Goal: Task Accomplishment & Management: Use online tool/utility

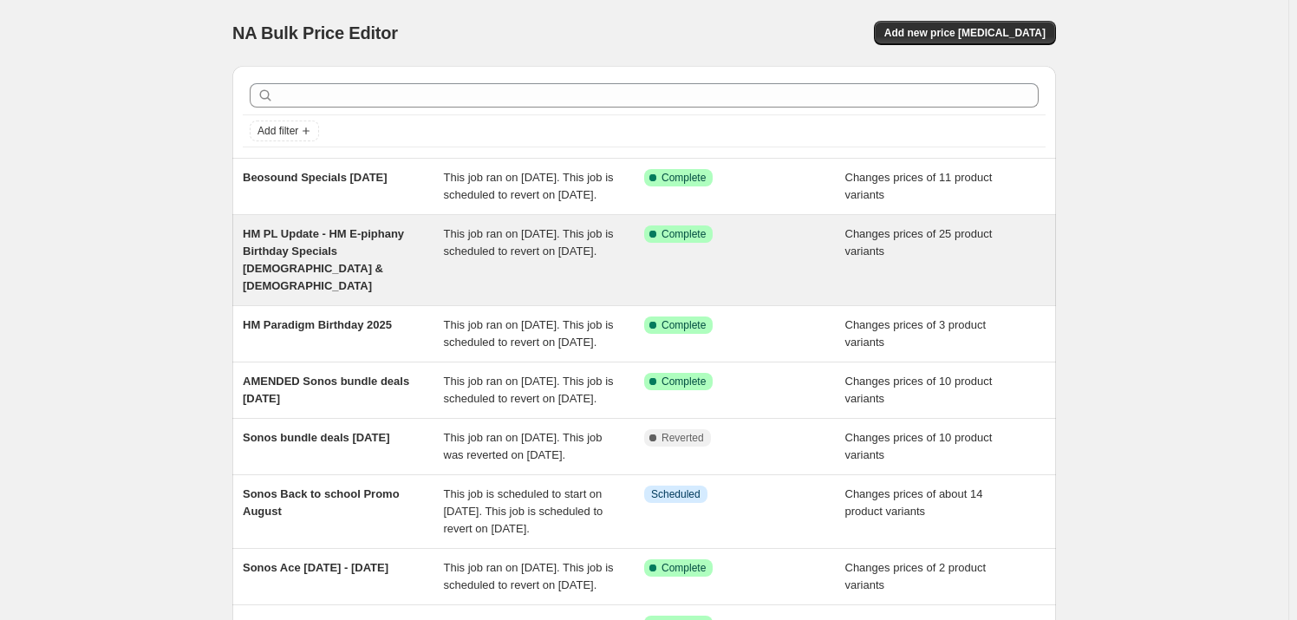
click at [347, 251] on span "HM PL Update - HM E-piphany Birthday Specials [DEMOGRAPHIC_DATA] & [DEMOGRAPHIC…" at bounding box center [323, 259] width 161 height 65
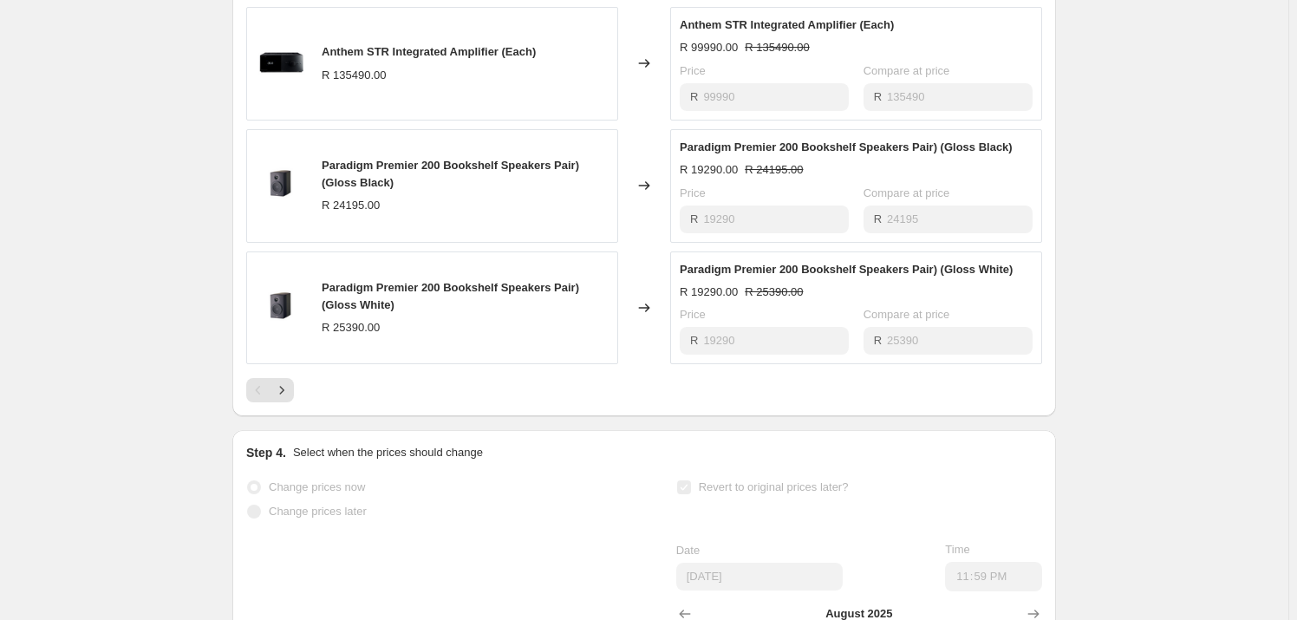
scroll to position [1182, 0]
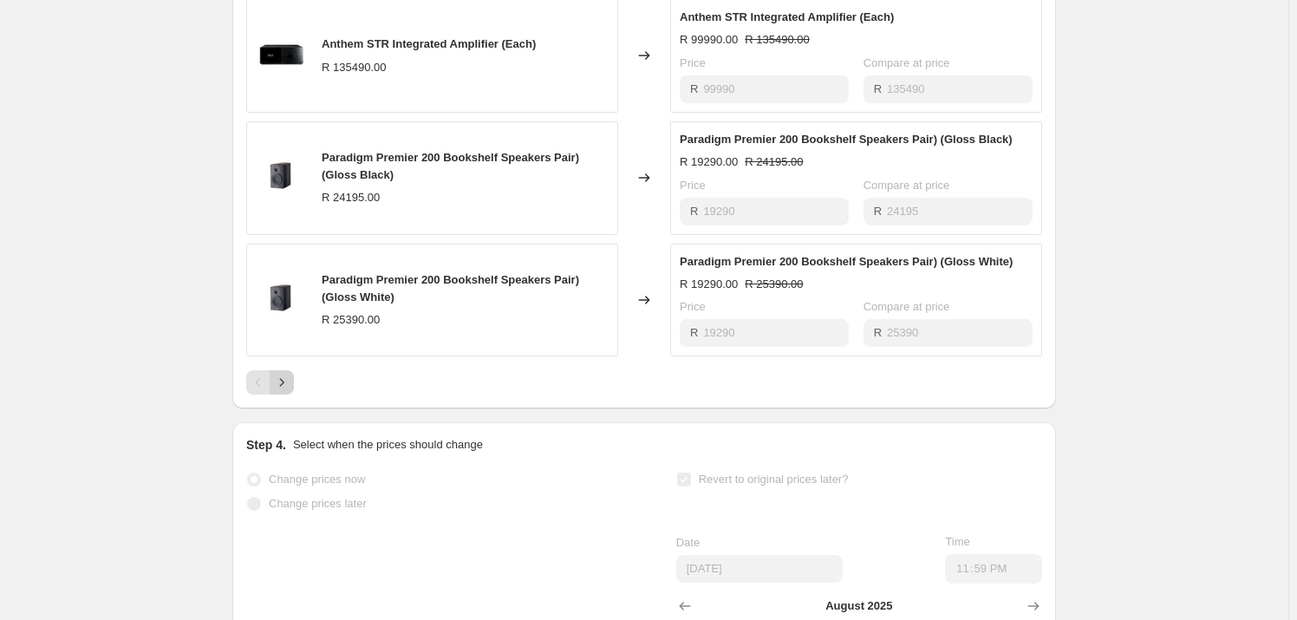
click at [283, 374] on icon "Next" at bounding box center [281, 382] width 17 height 17
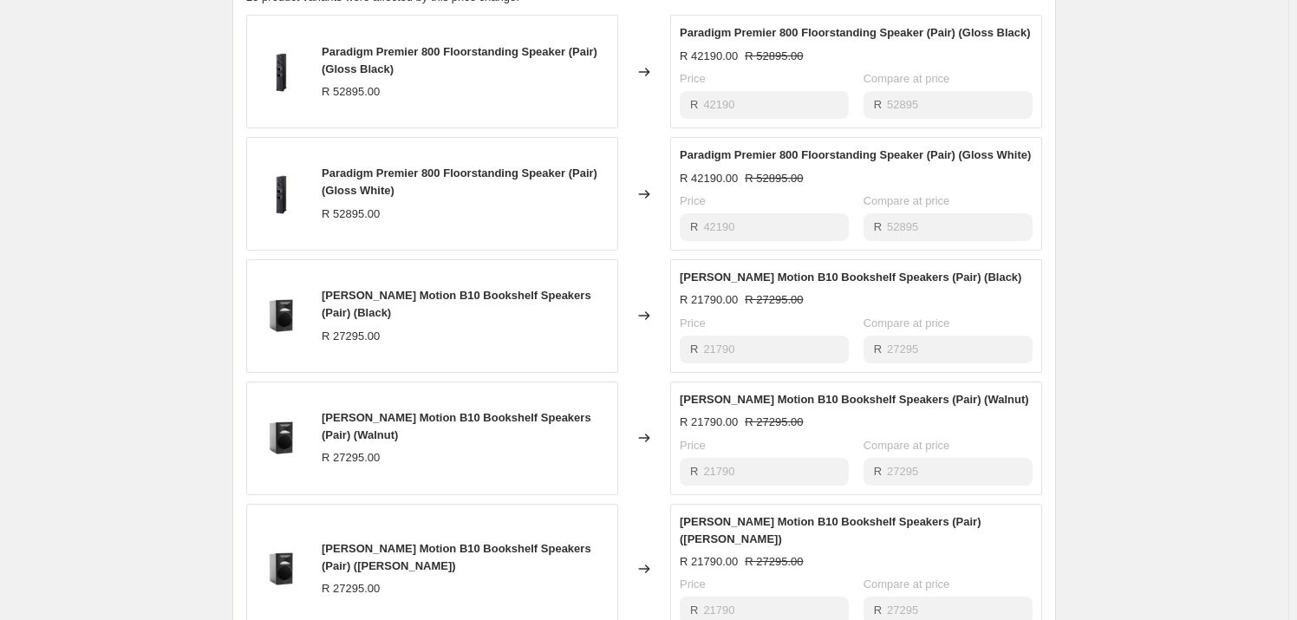
scroll to position [1024, 0]
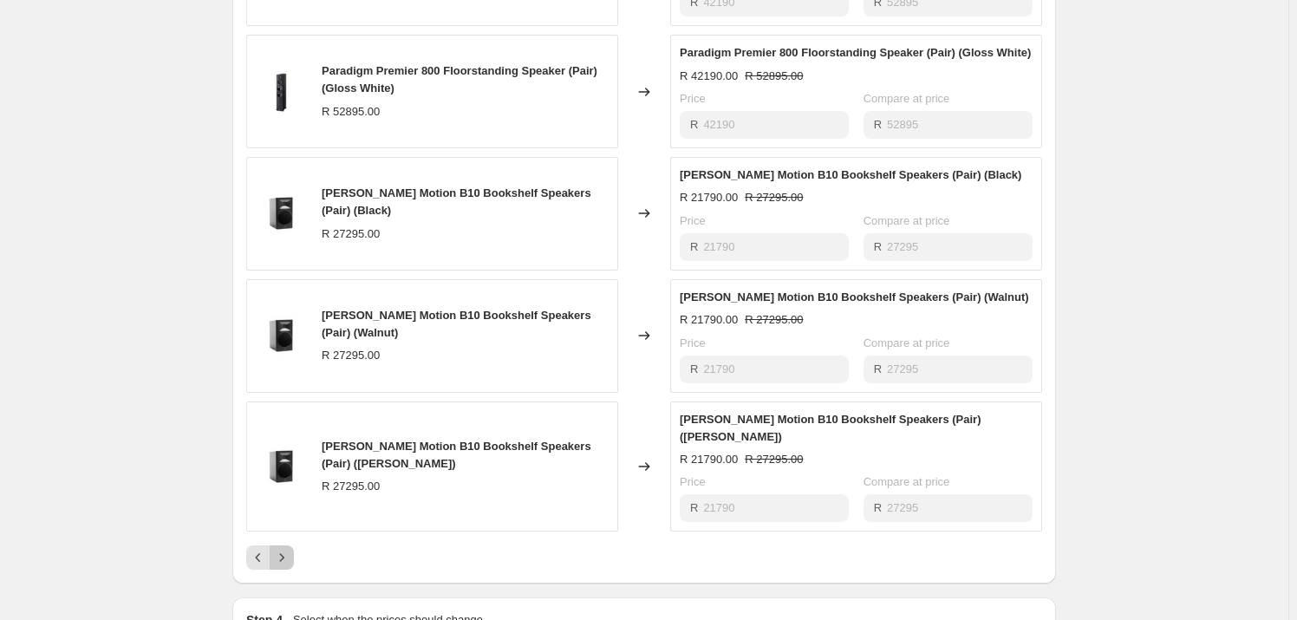
click at [279, 549] on icon "Next" at bounding box center [281, 557] width 17 height 17
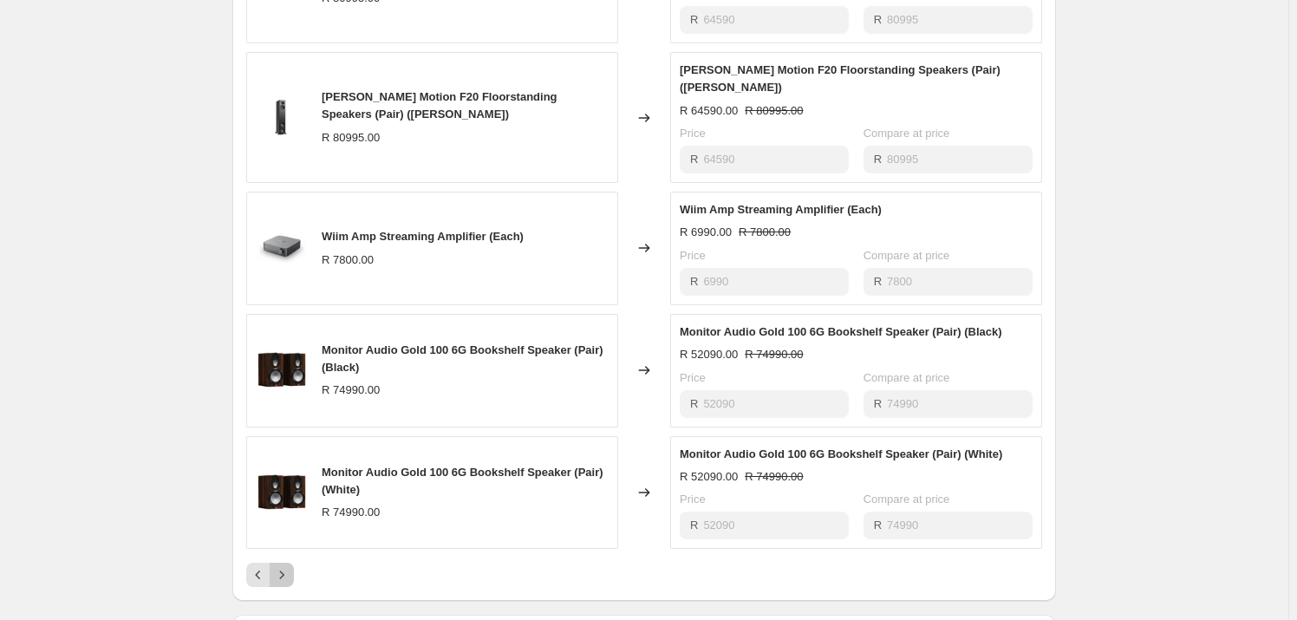
click at [294, 563] on button "Next" at bounding box center [282, 575] width 24 height 24
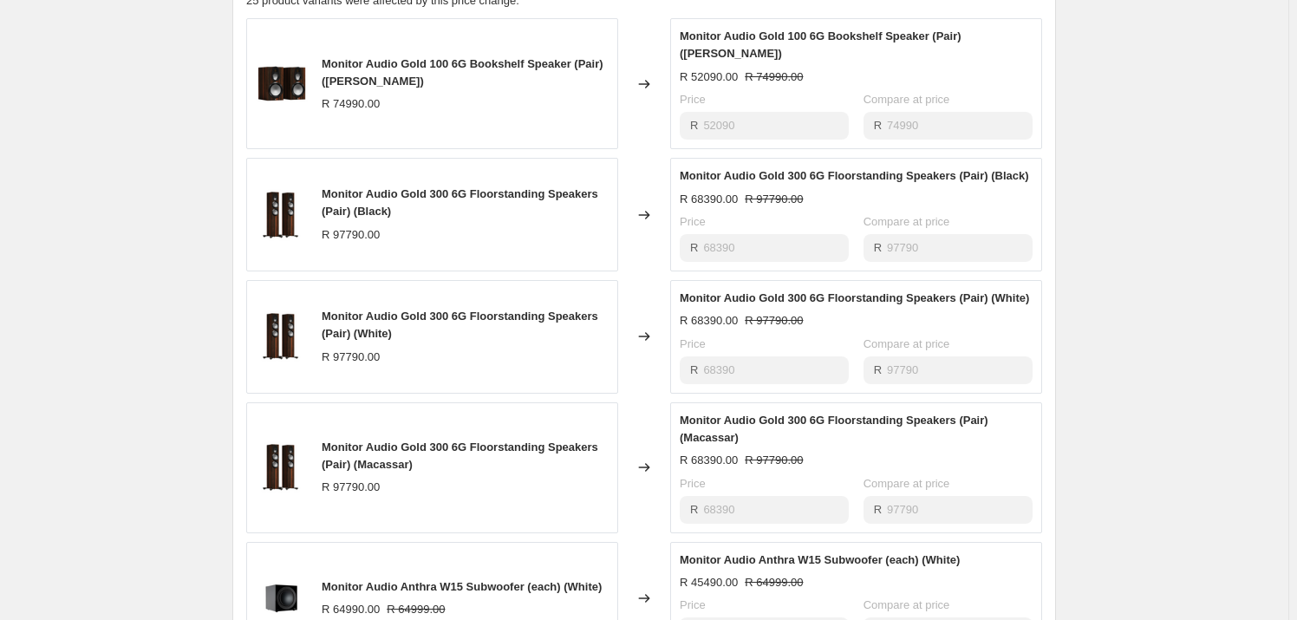
scroll to position [1182, 0]
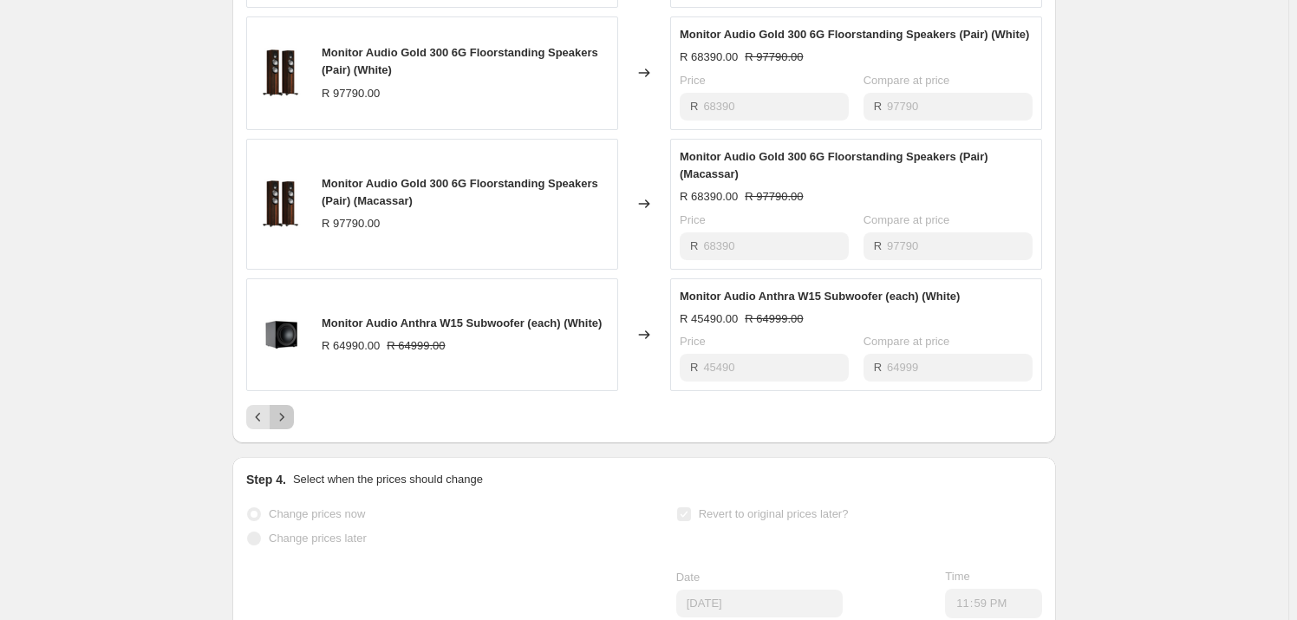
click at [284, 405] on button "Next" at bounding box center [282, 417] width 24 height 24
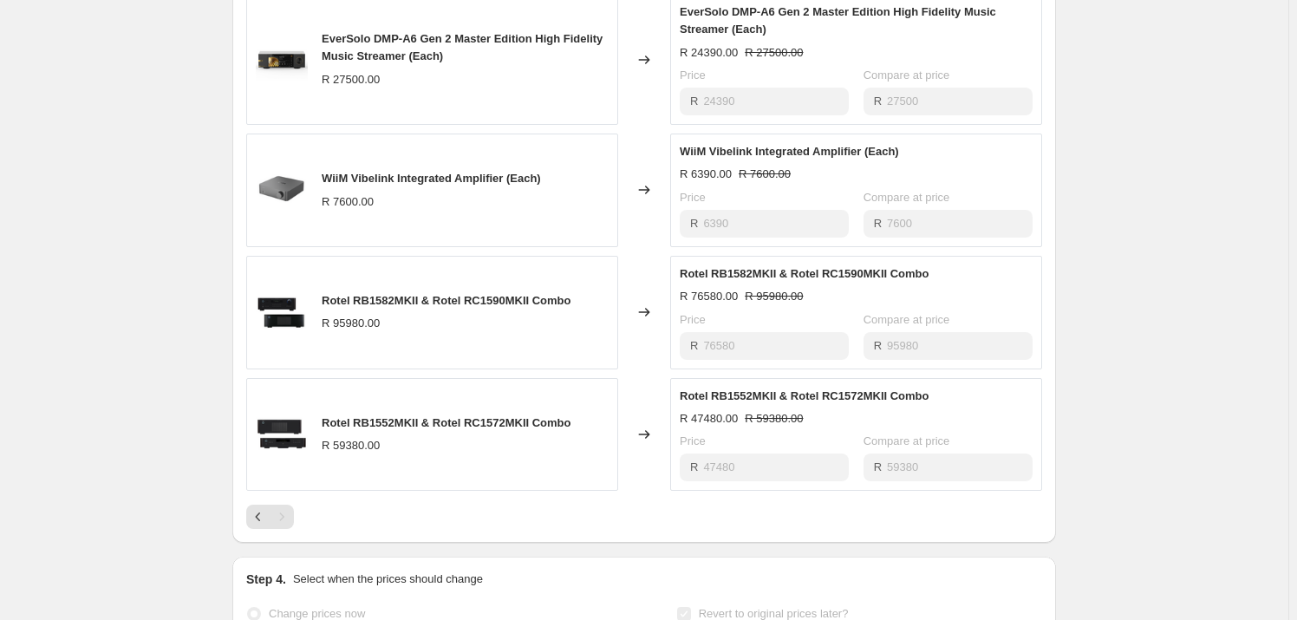
scroll to position [1103, 0]
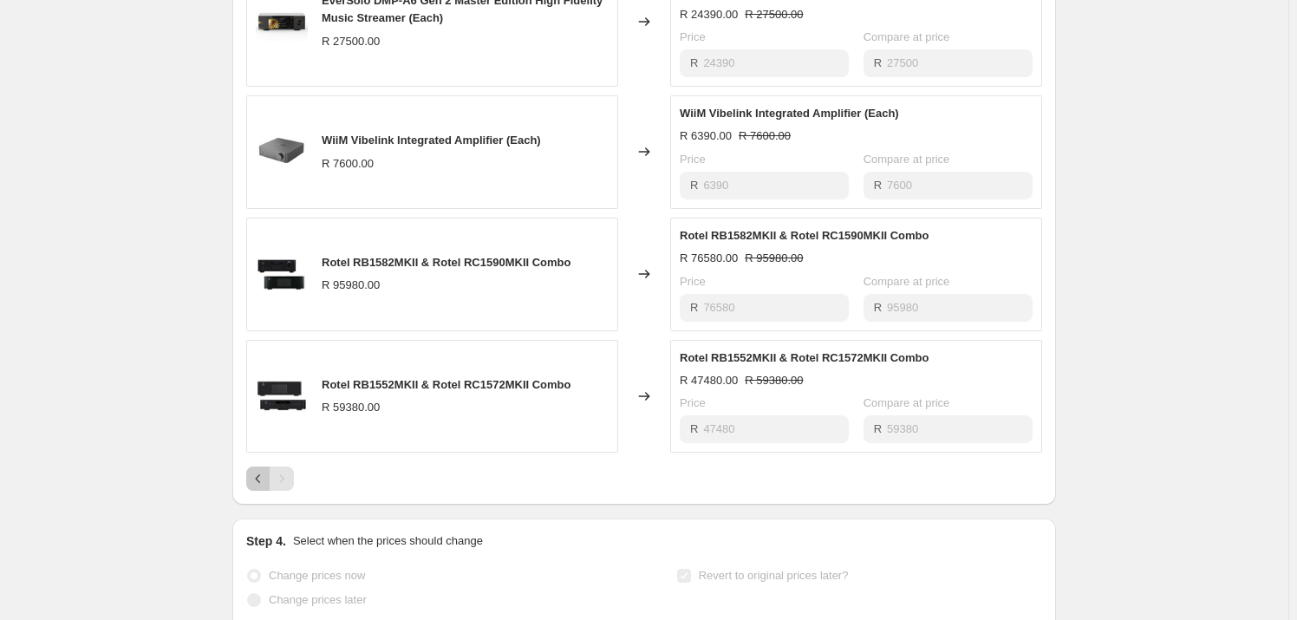
click at [264, 470] on icon "Previous" at bounding box center [258, 478] width 17 height 17
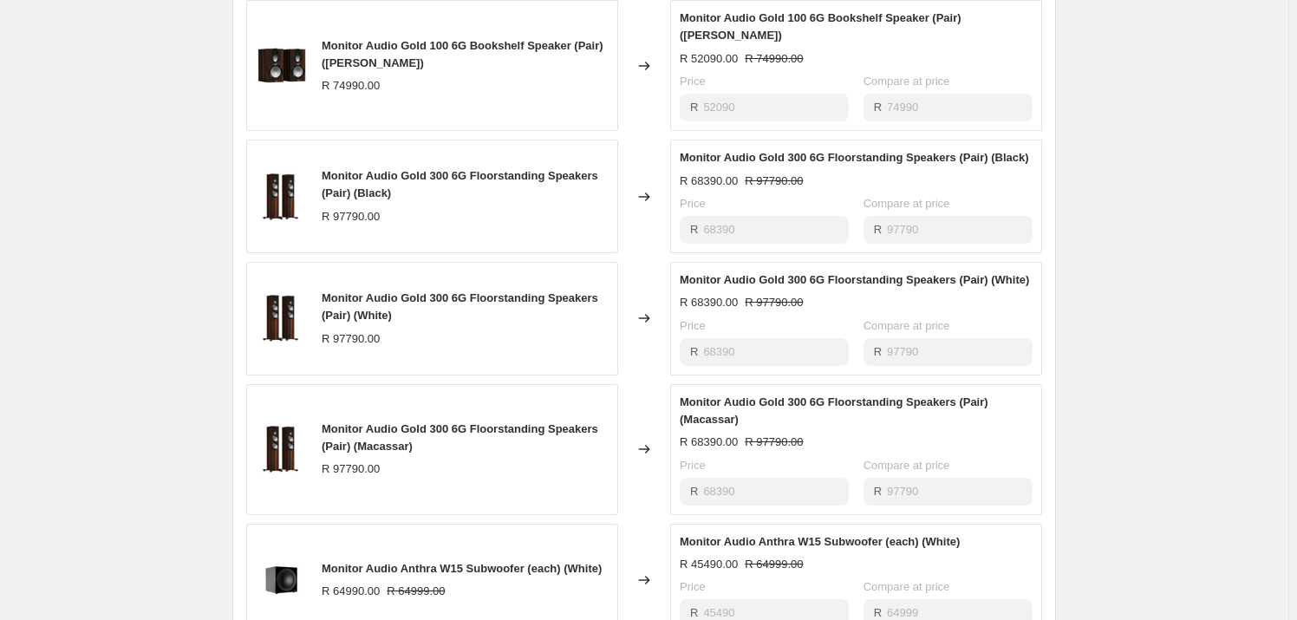
scroll to position [1024, 0]
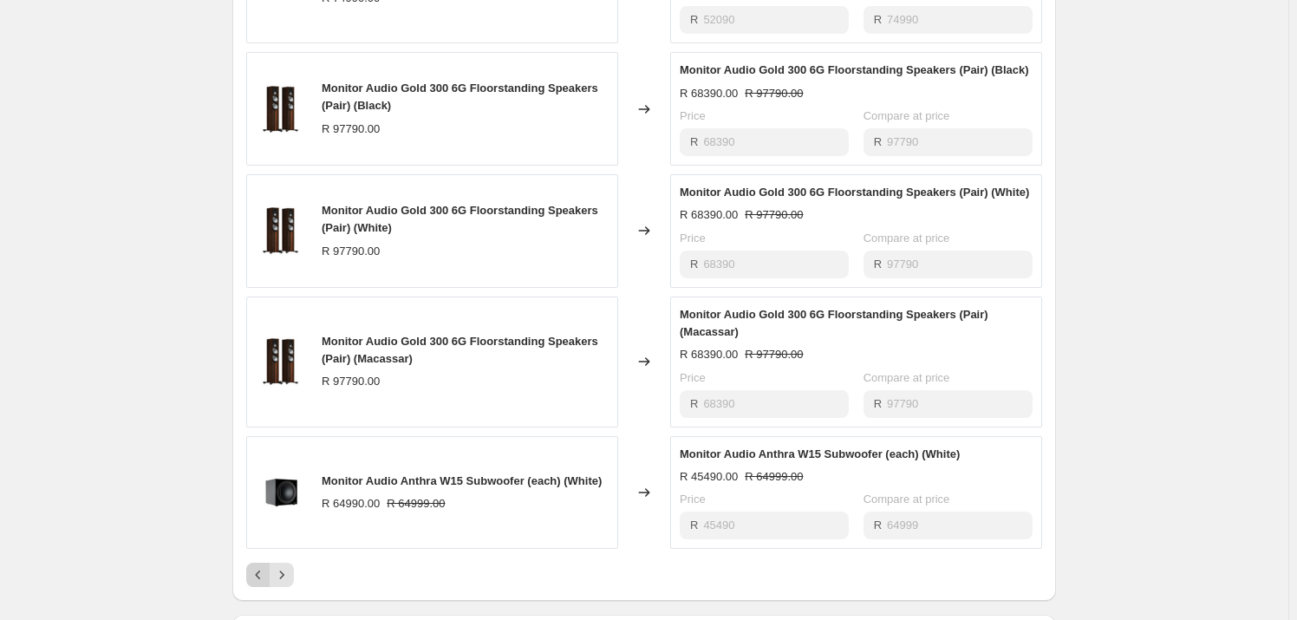
click at [265, 566] on icon "Previous" at bounding box center [258, 574] width 17 height 17
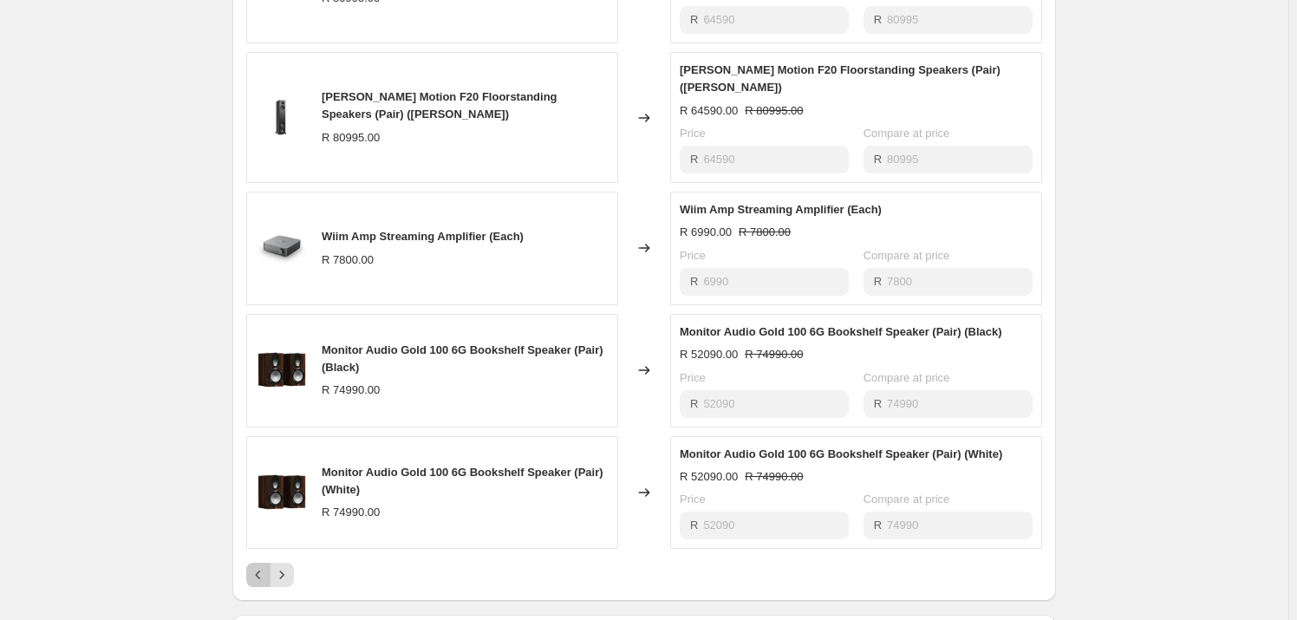
click at [267, 566] on icon "Previous" at bounding box center [258, 574] width 17 height 17
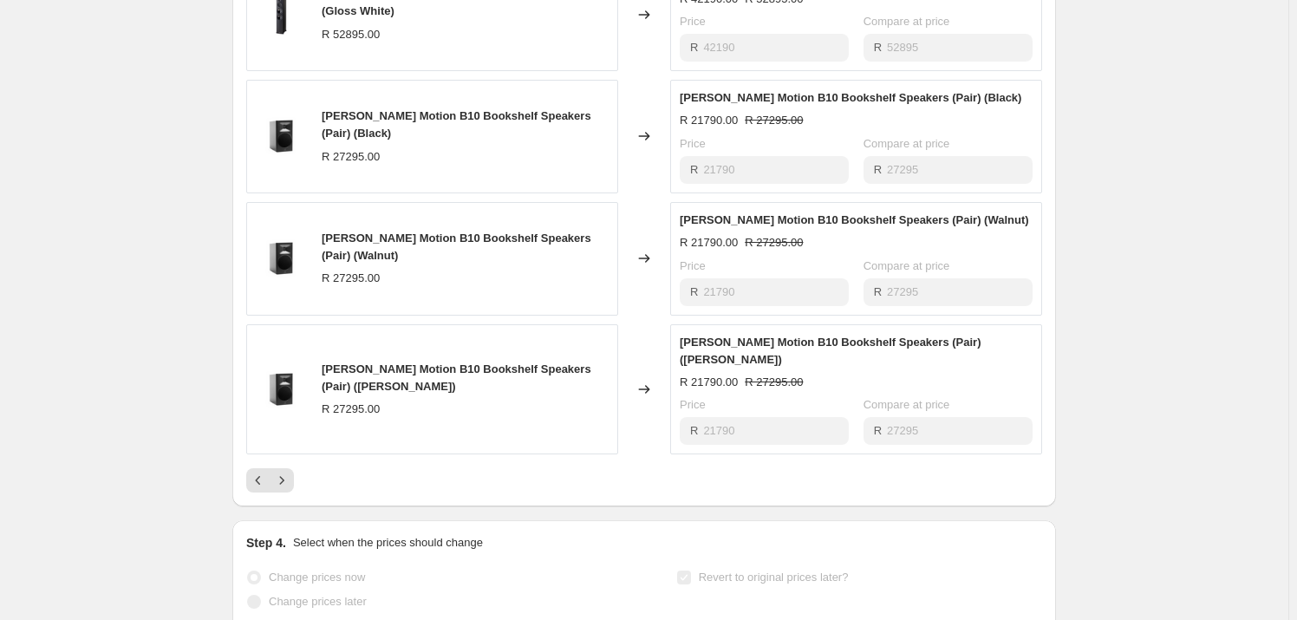
scroll to position [1103, 0]
click at [255, 470] on icon "Previous" at bounding box center [258, 478] width 17 height 17
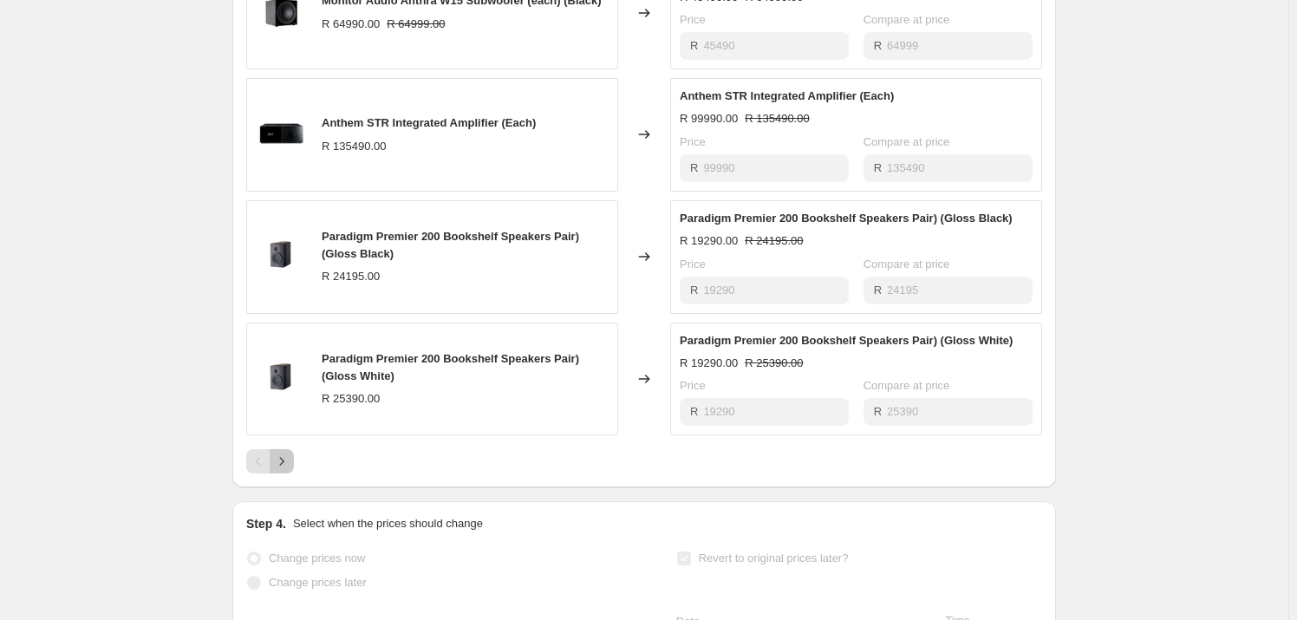
click at [287, 453] on icon "Next" at bounding box center [281, 461] width 17 height 17
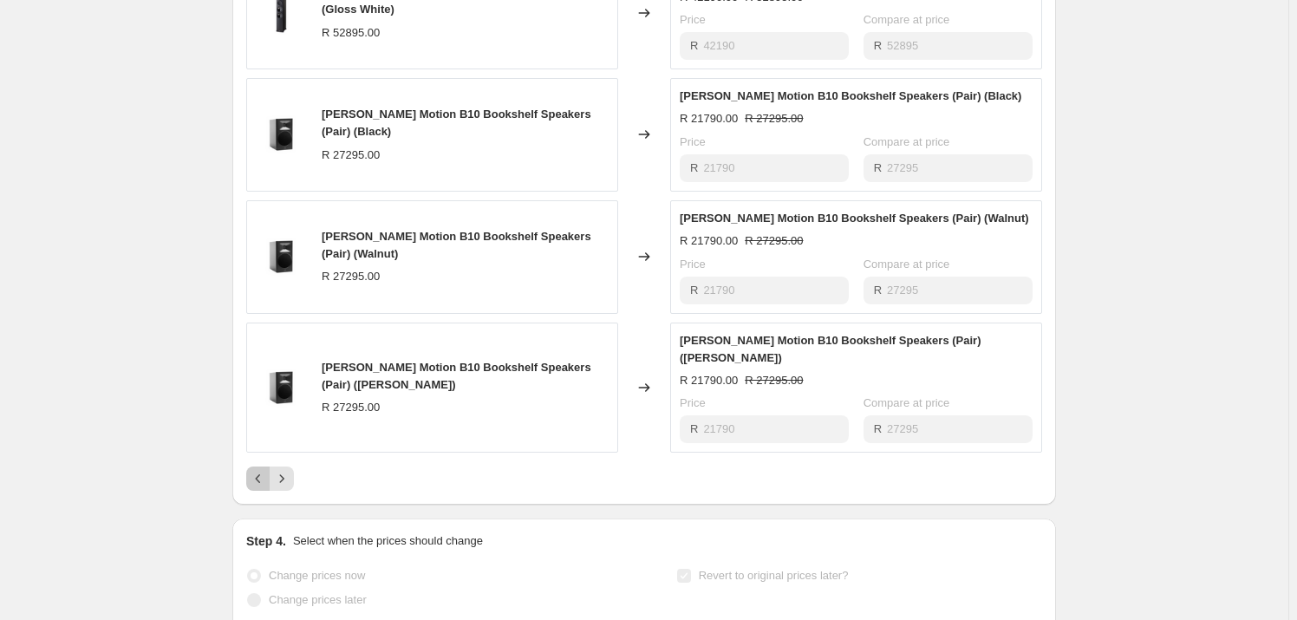
click at [262, 470] on icon "Previous" at bounding box center [258, 478] width 17 height 17
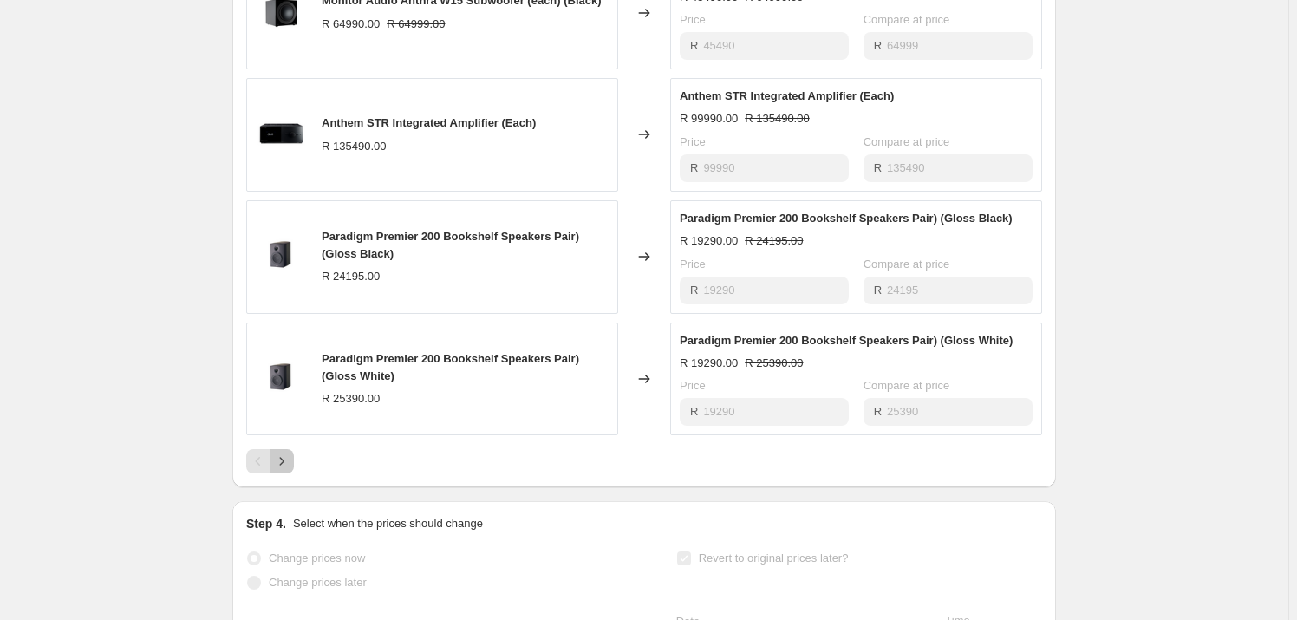
click at [276, 449] on button "Next" at bounding box center [282, 461] width 24 height 24
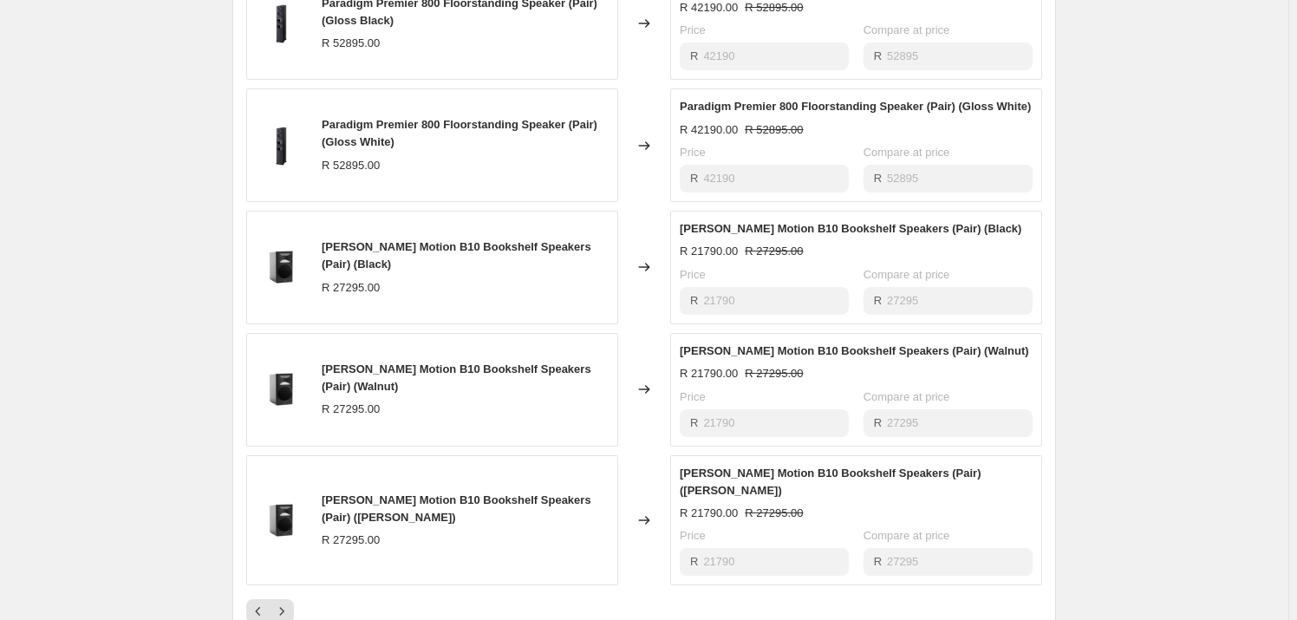
scroll to position [1024, 0]
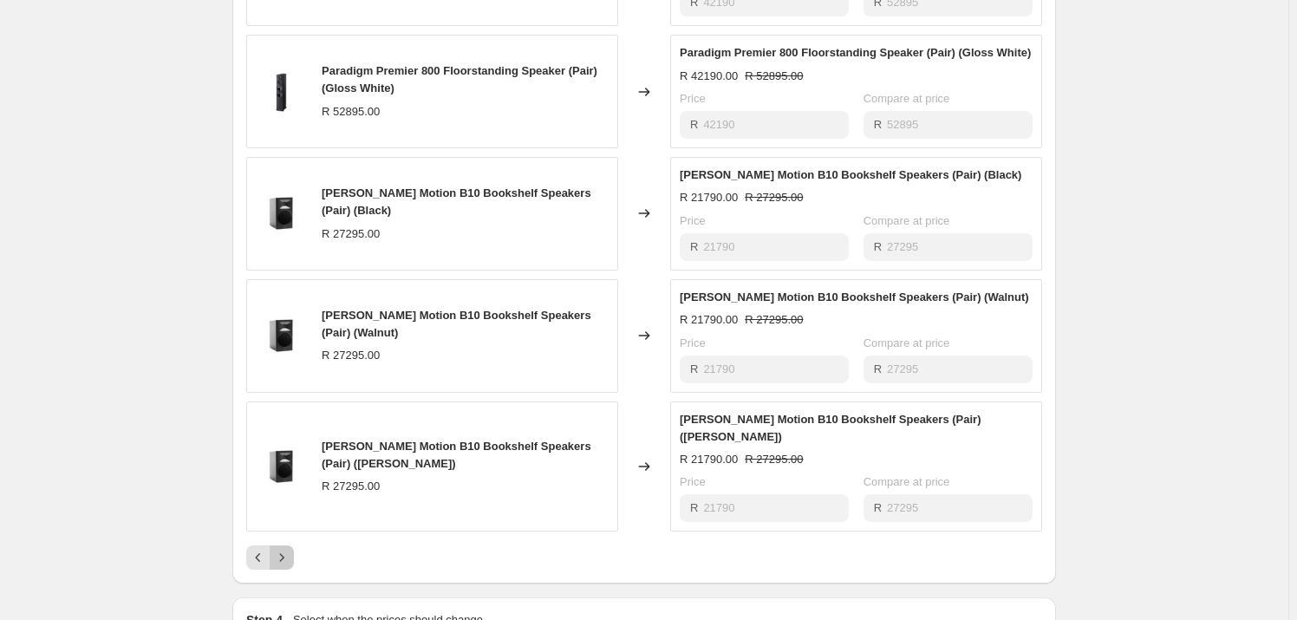
click at [294, 545] on button "Next" at bounding box center [282, 557] width 24 height 24
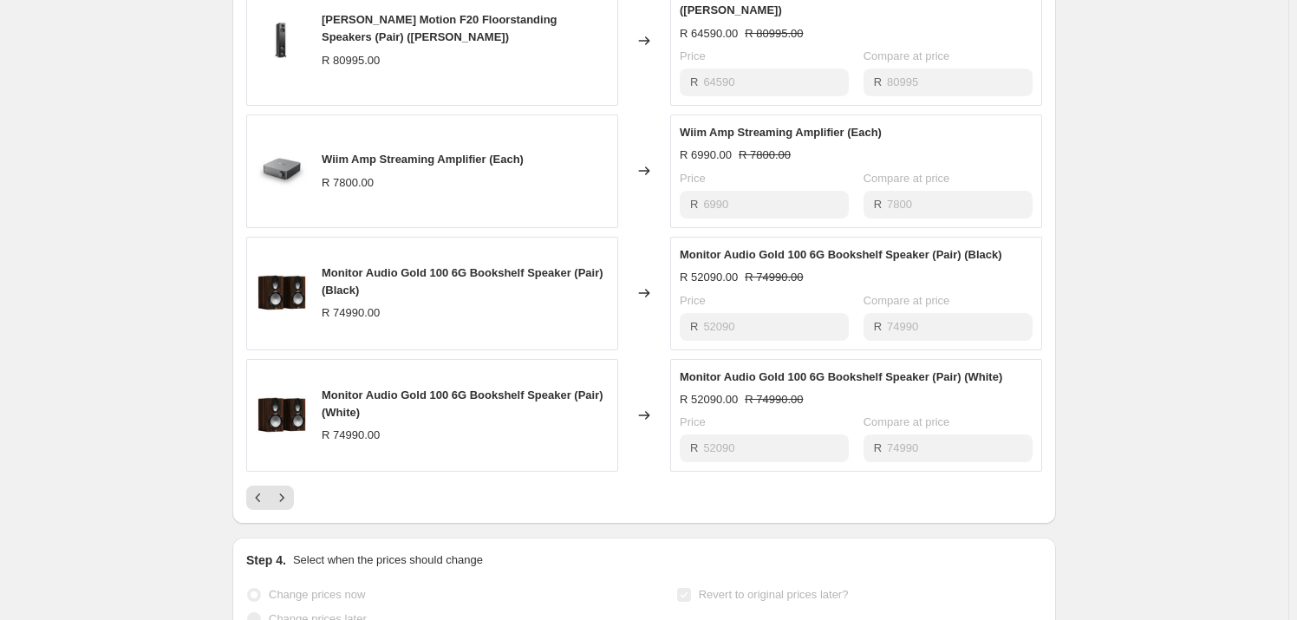
scroll to position [1103, 0]
click at [290, 487] on icon "Next" at bounding box center [281, 495] width 17 height 17
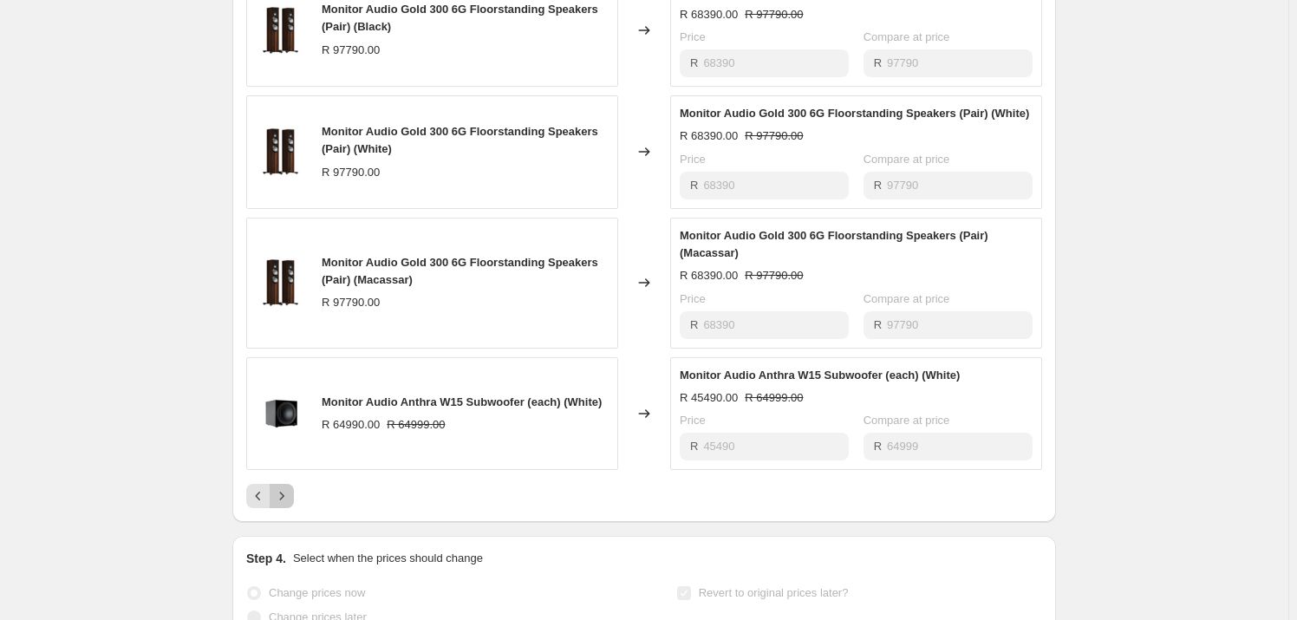
click at [277, 487] on icon "Next" at bounding box center [281, 495] width 17 height 17
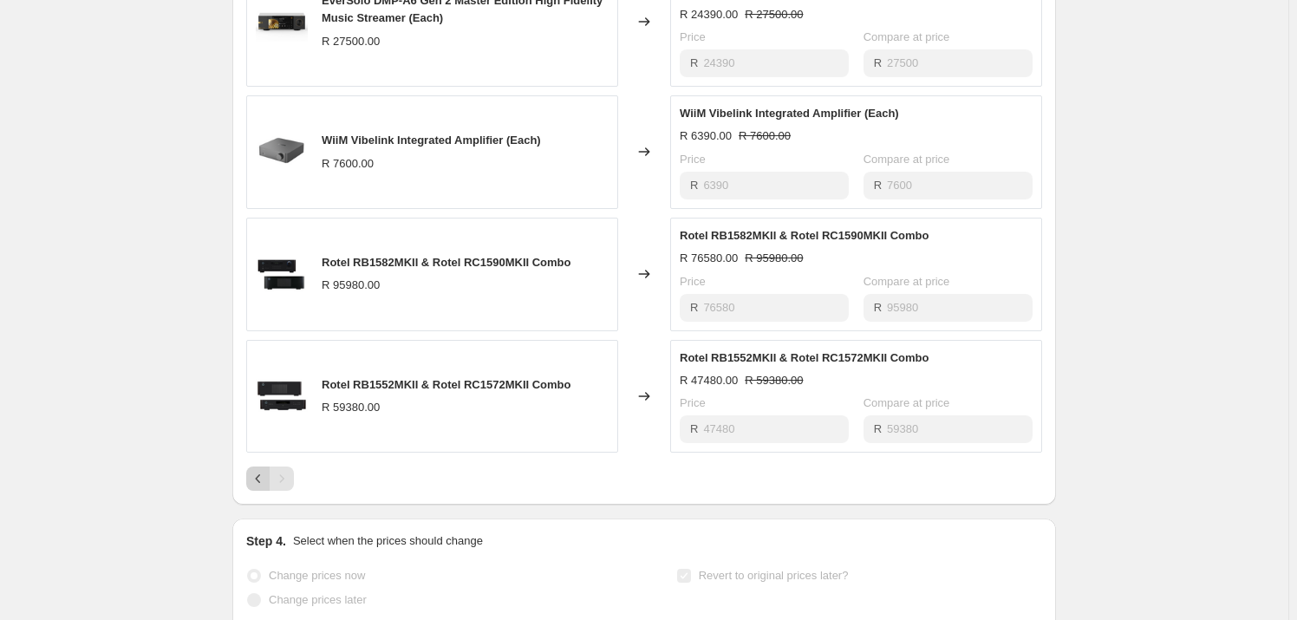
click at [257, 470] on icon "Previous" at bounding box center [258, 478] width 17 height 17
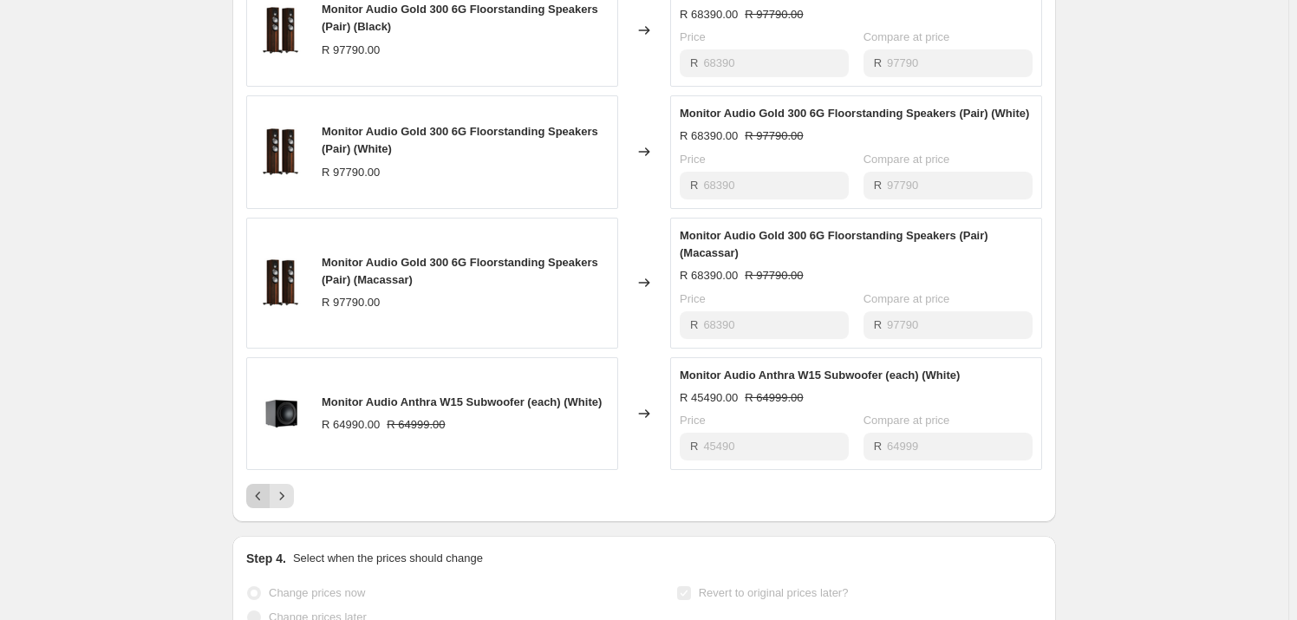
click at [257, 487] on icon "Previous" at bounding box center [258, 495] width 17 height 17
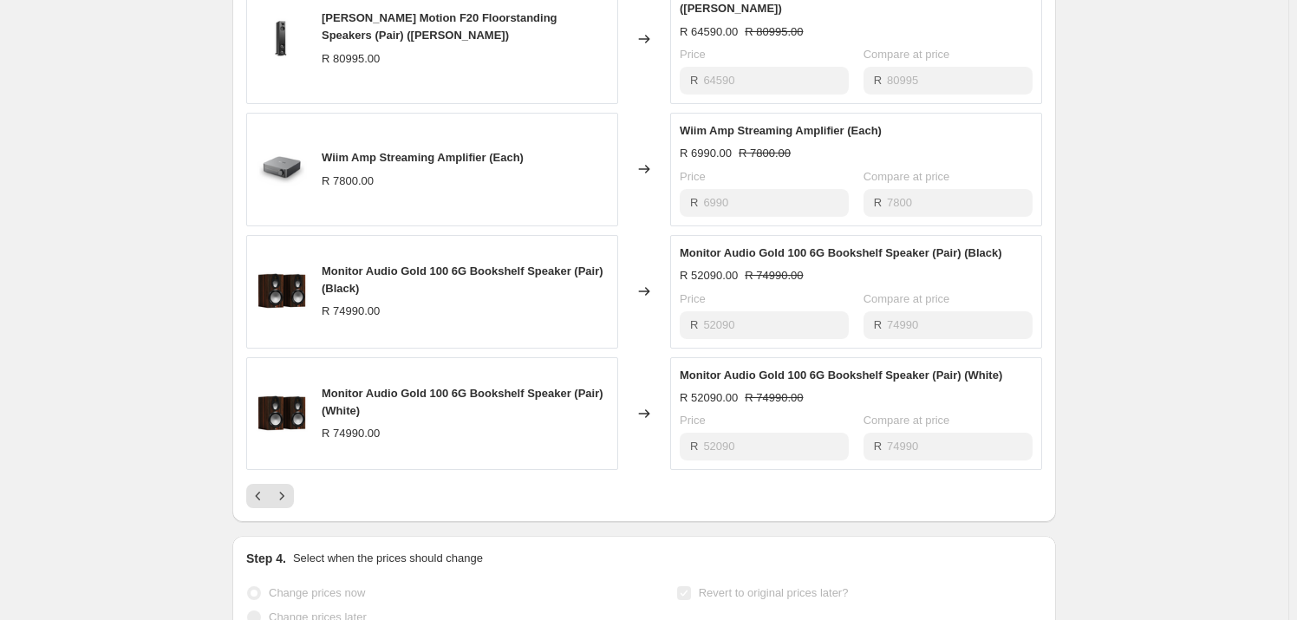
click at [246, 456] on div "PRICE CHANGE RECAP 25 product variants were affected by this price change: Mart…" at bounding box center [644, 148] width 824 height 748
click at [249, 456] on div "PRICE CHANGE RECAP 25 product variants were affected by this price change: Mart…" at bounding box center [644, 148] width 824 height 748
click at [254, 487] on icon "Previous" at bounding box center [258, 495] width 17 height 17
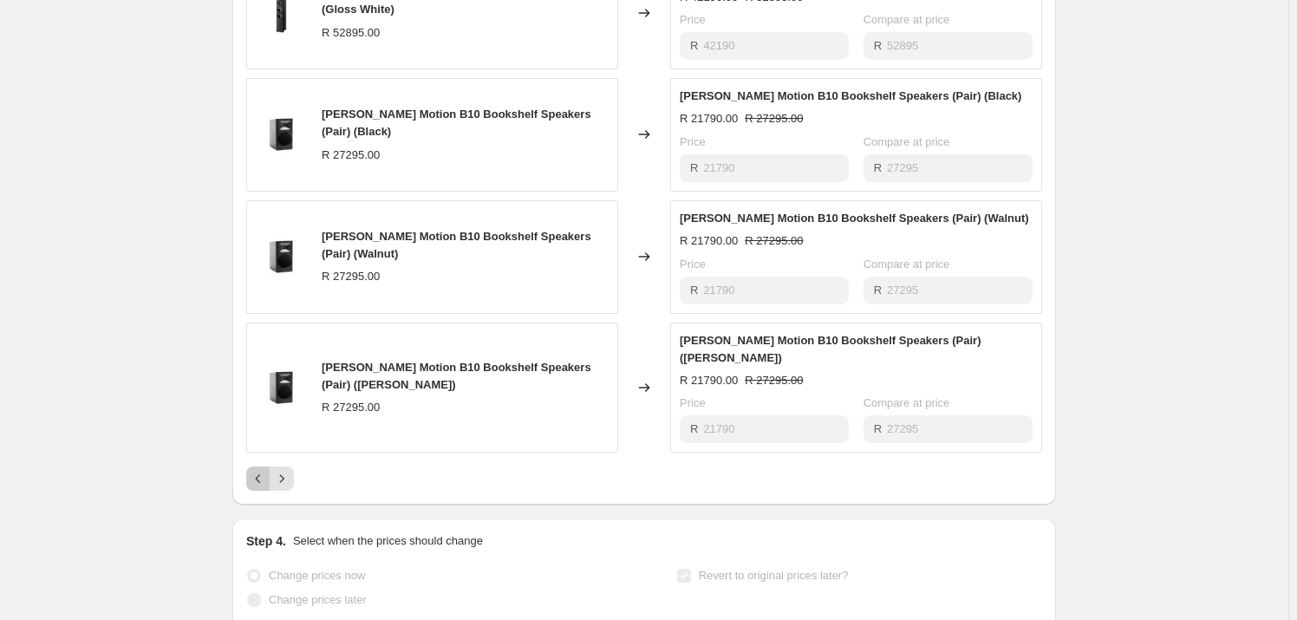
click at [260, 470] on icon "Previous" at bounding box center [258, 478] width 17 height 17
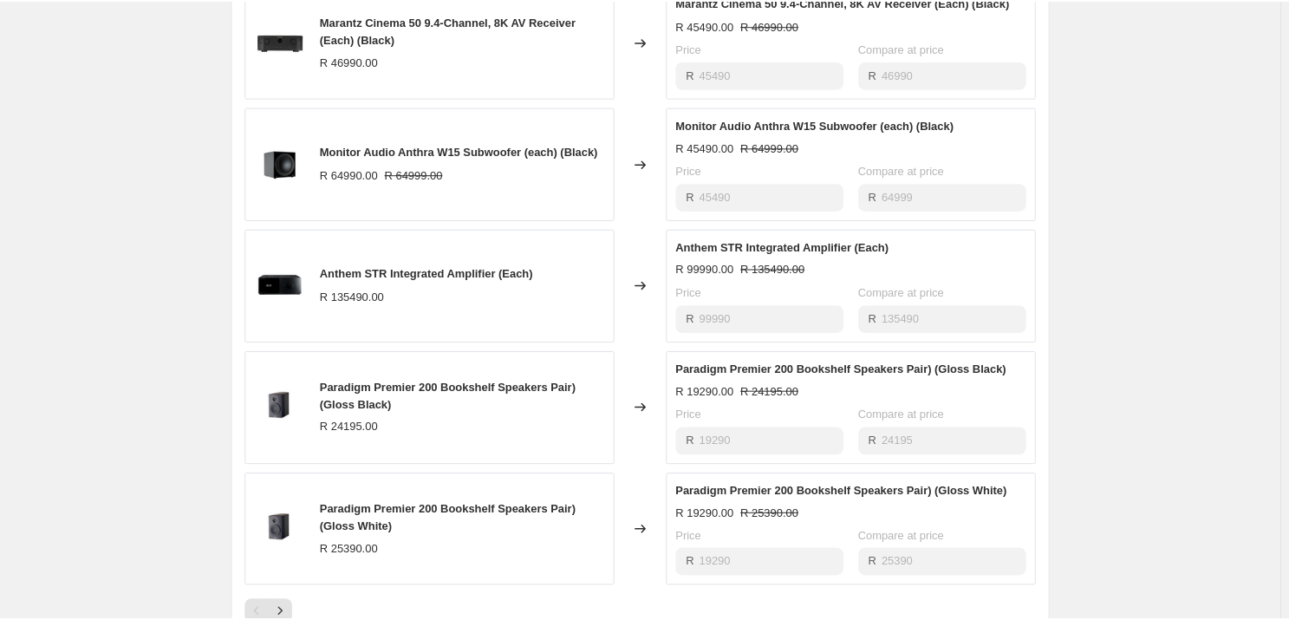
scroll to position [945, 0]
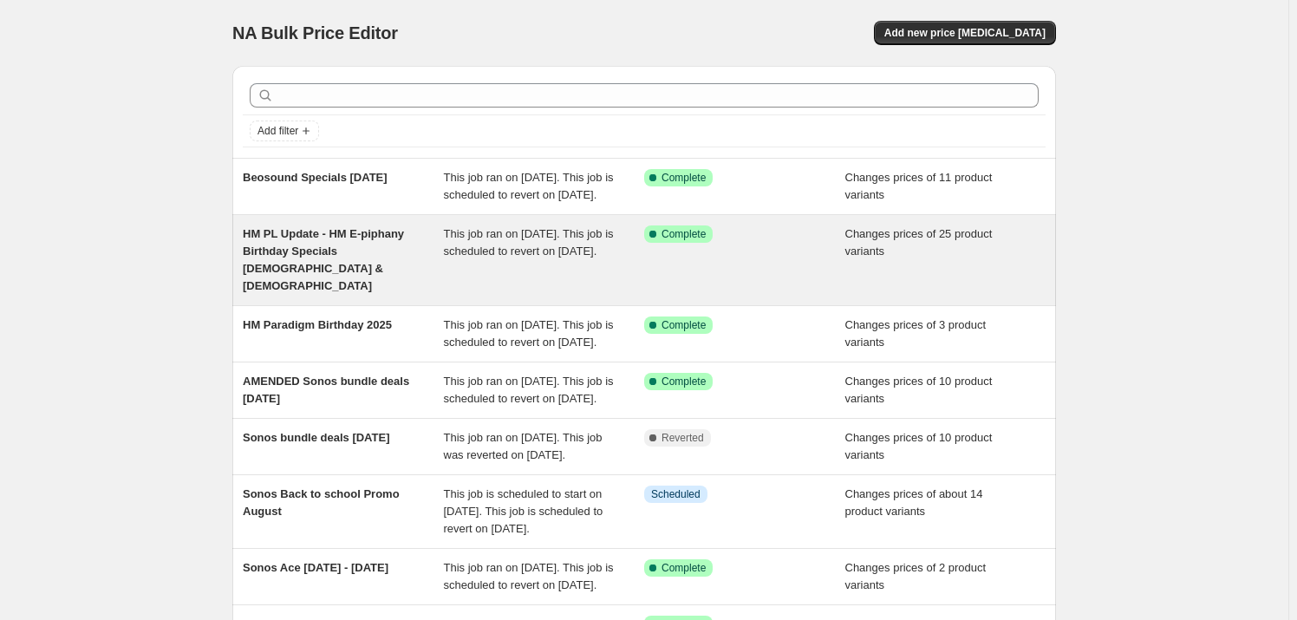
click at [332, 263] on span "HM PL Update - HM E-piphany Birthday Specials [DEMOGRAPHIC_DATA] & [DEMOGRAPHIC…" at bounding box center [323, 259] width 161 height 65
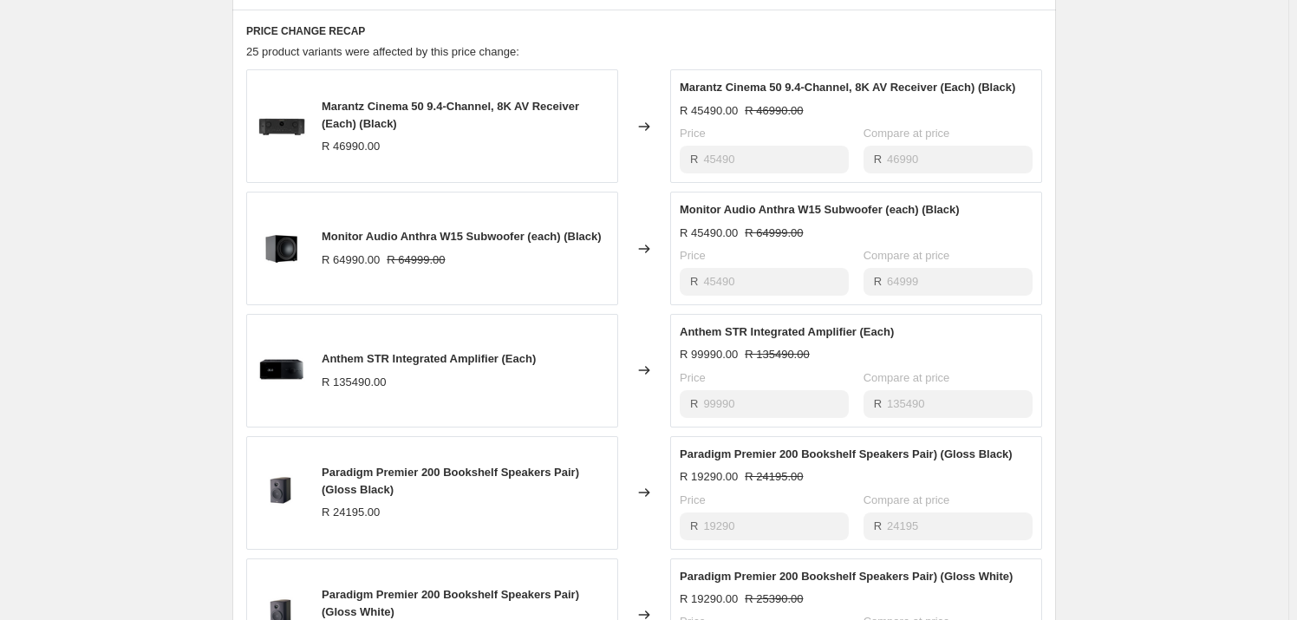
scroll to position [1182, 0]
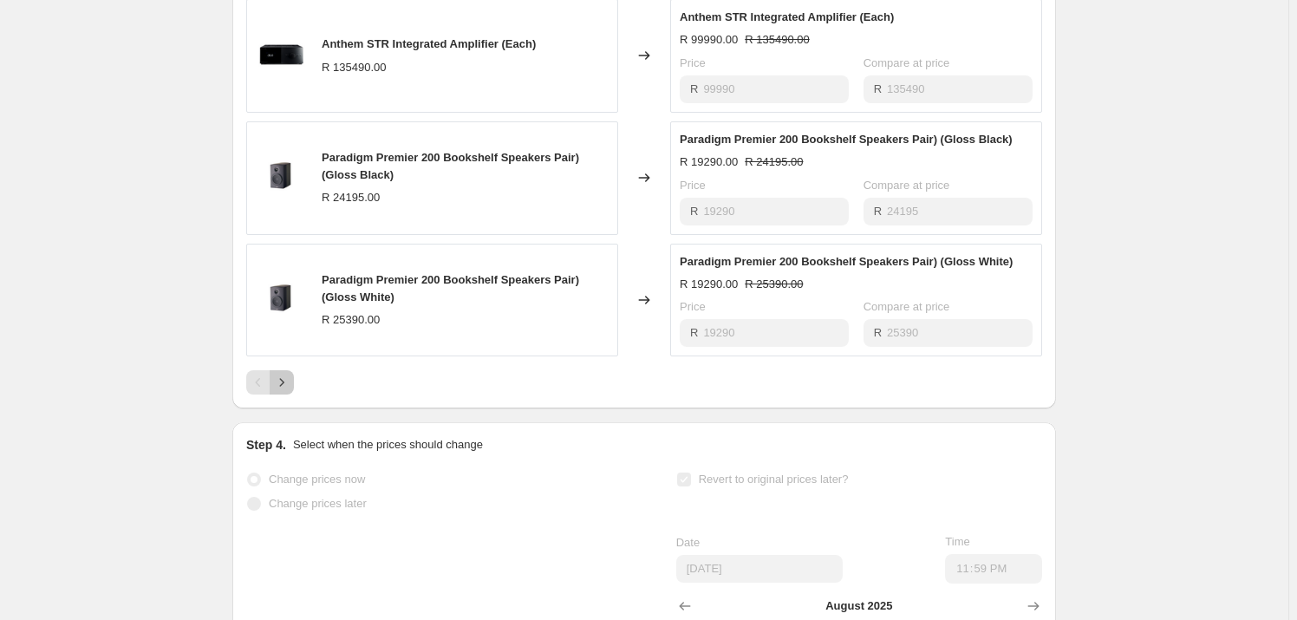
click at [284, 374] on icon "Next" at bounding box center [281, 382] width 17 height 17
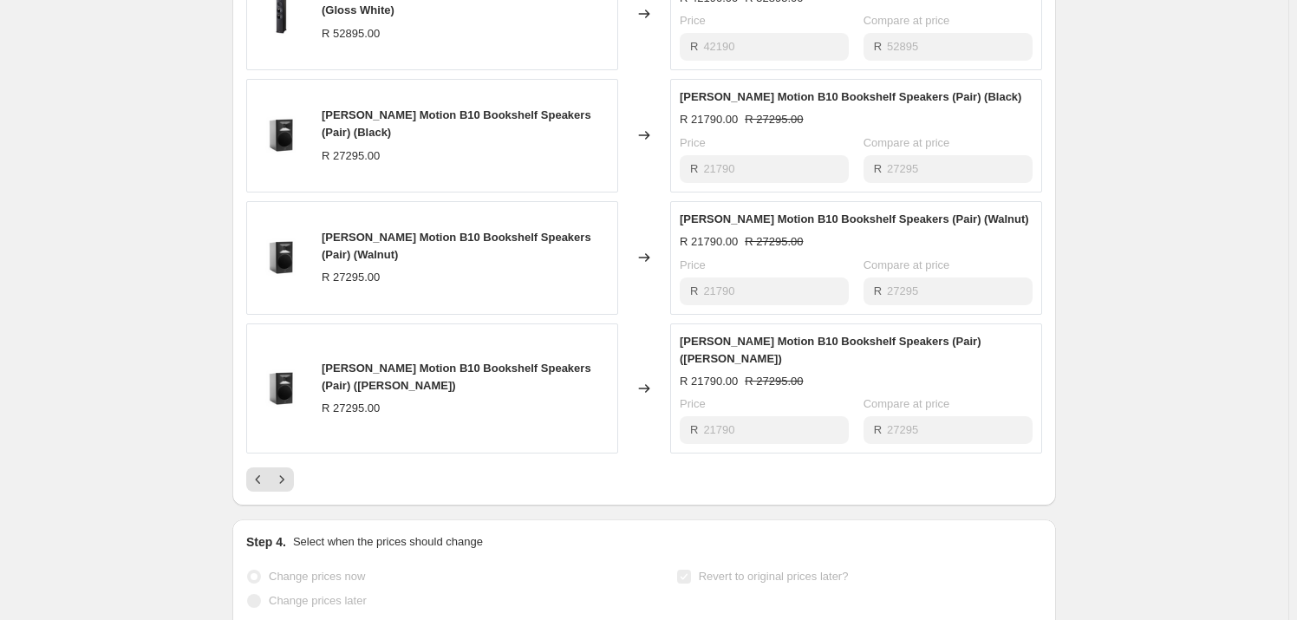
scroll to position [1103, 0]
click at [290, 470] on icon "Next" at bounding box center [281, 478] width 17 height 17
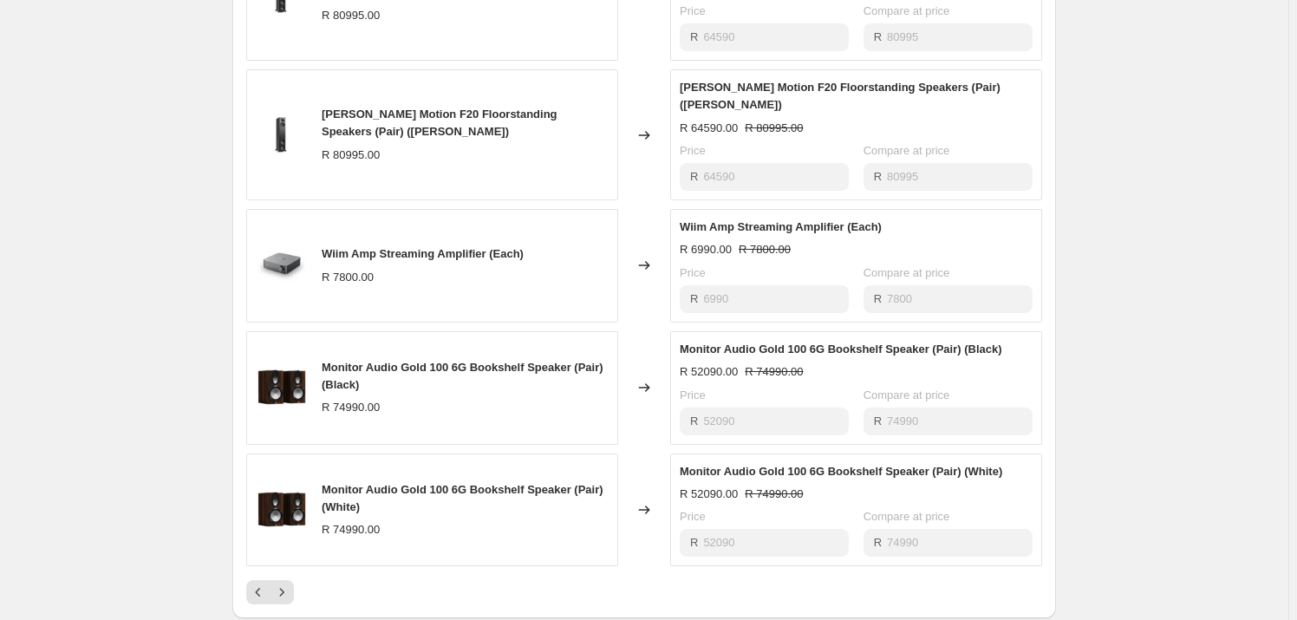
scroll to position [1024, 0]
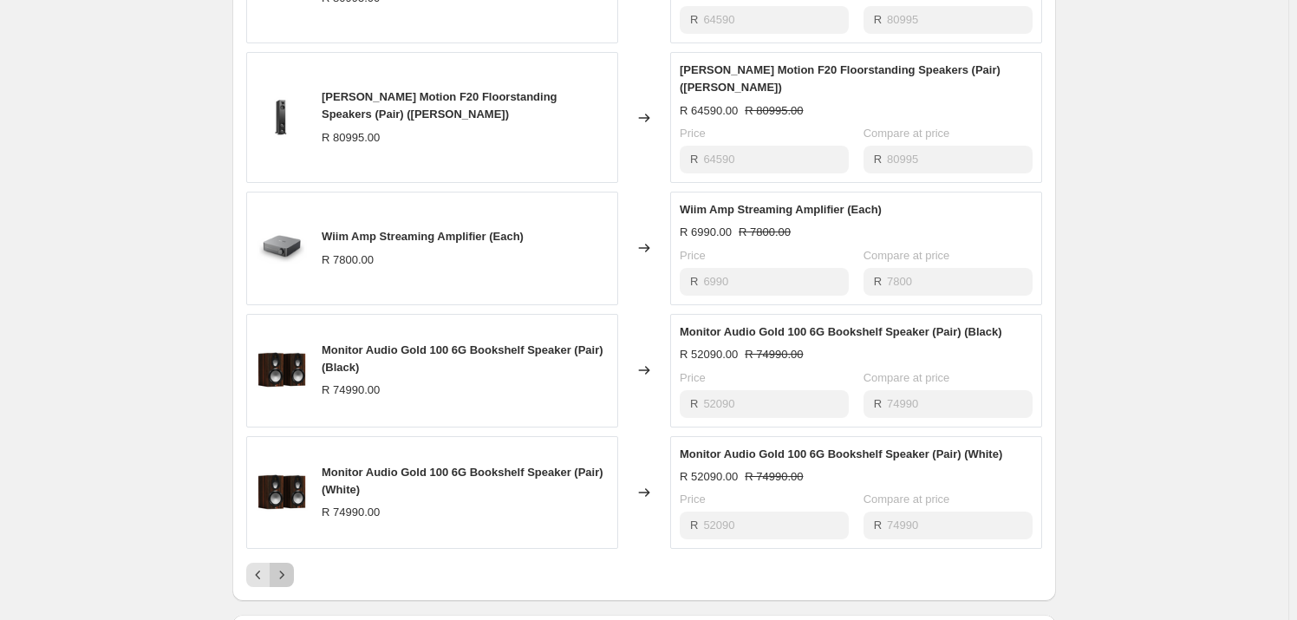
click at [277, 566] on icon "Next" at bounding box center [281, 574] width 17 height 17
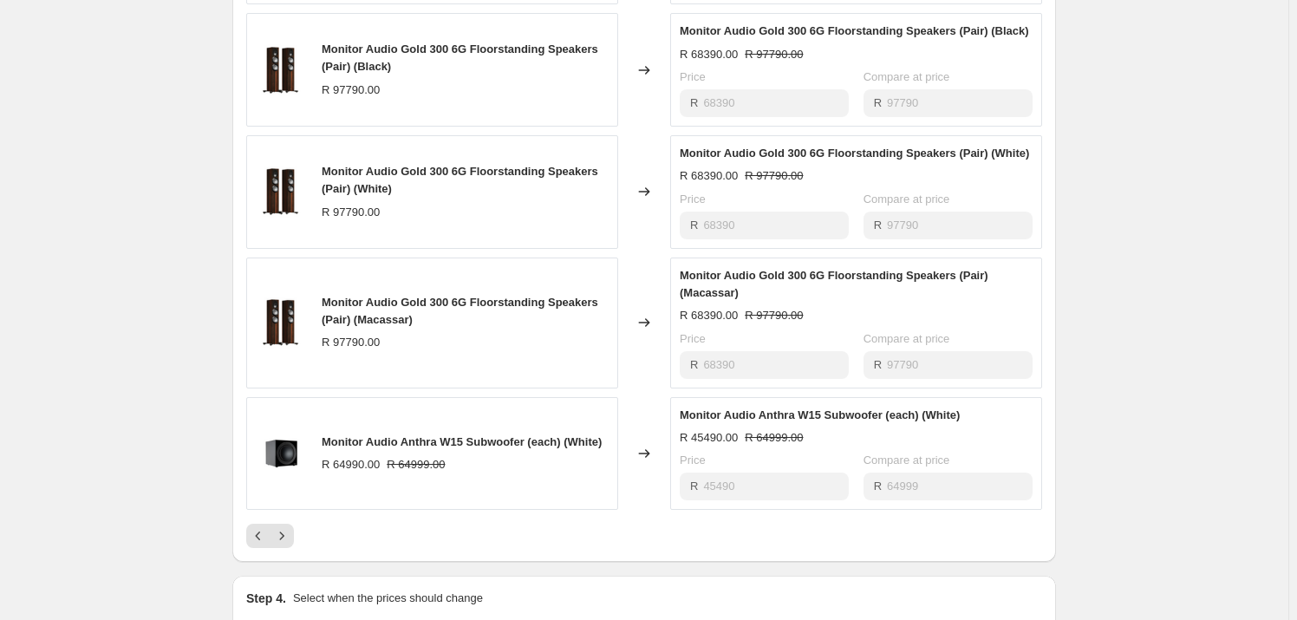
scroll to position [1103, 0]
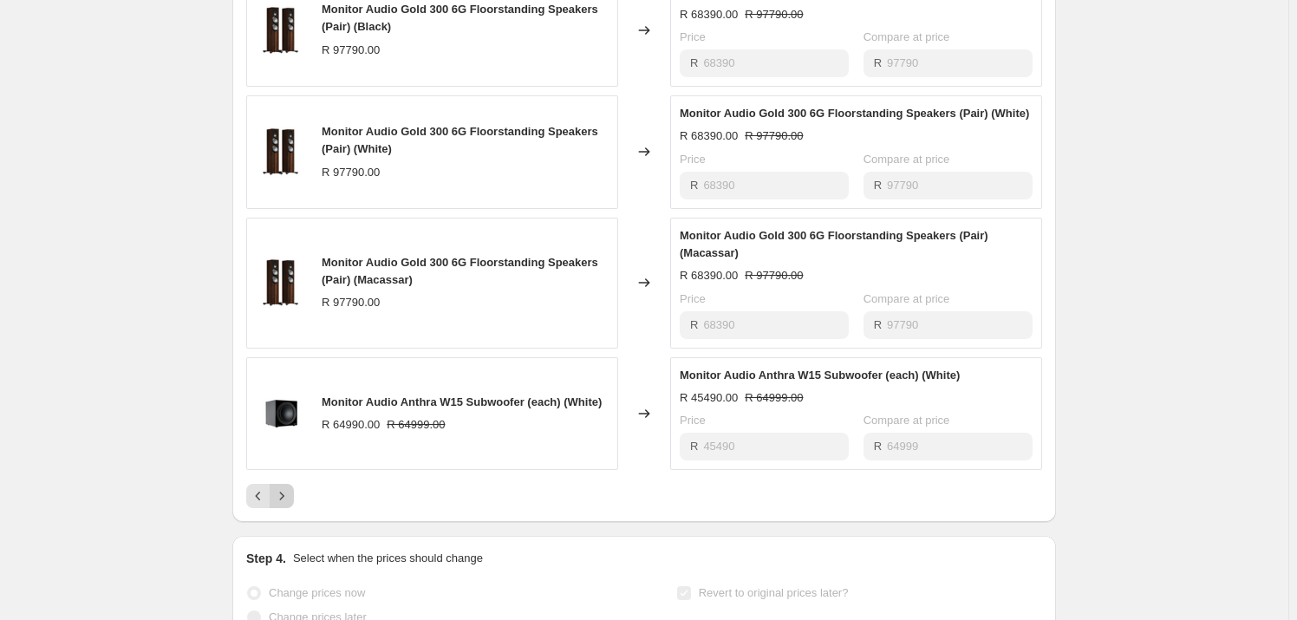
click at [294, 484] on button "Next" at bounding box center [282, 496] width 24 height 24
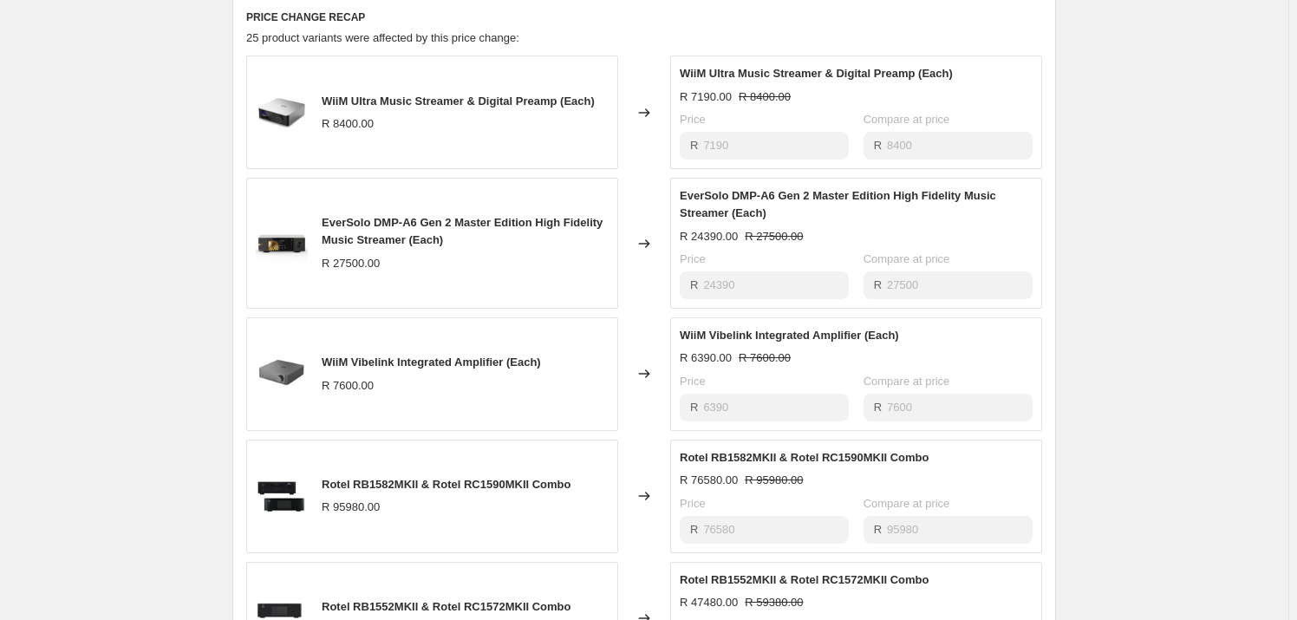
scroll to position [1024, 0]
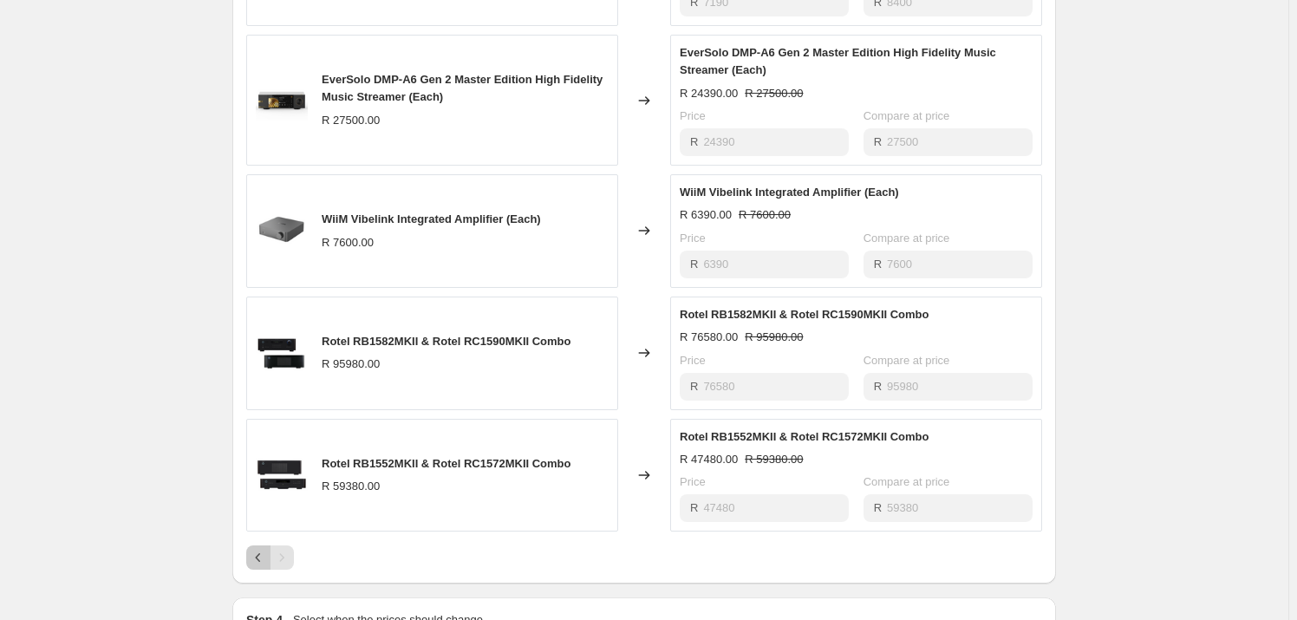
click at [251, 545] on button "Previous" at bounding box center [258, 557] width 24 height 24
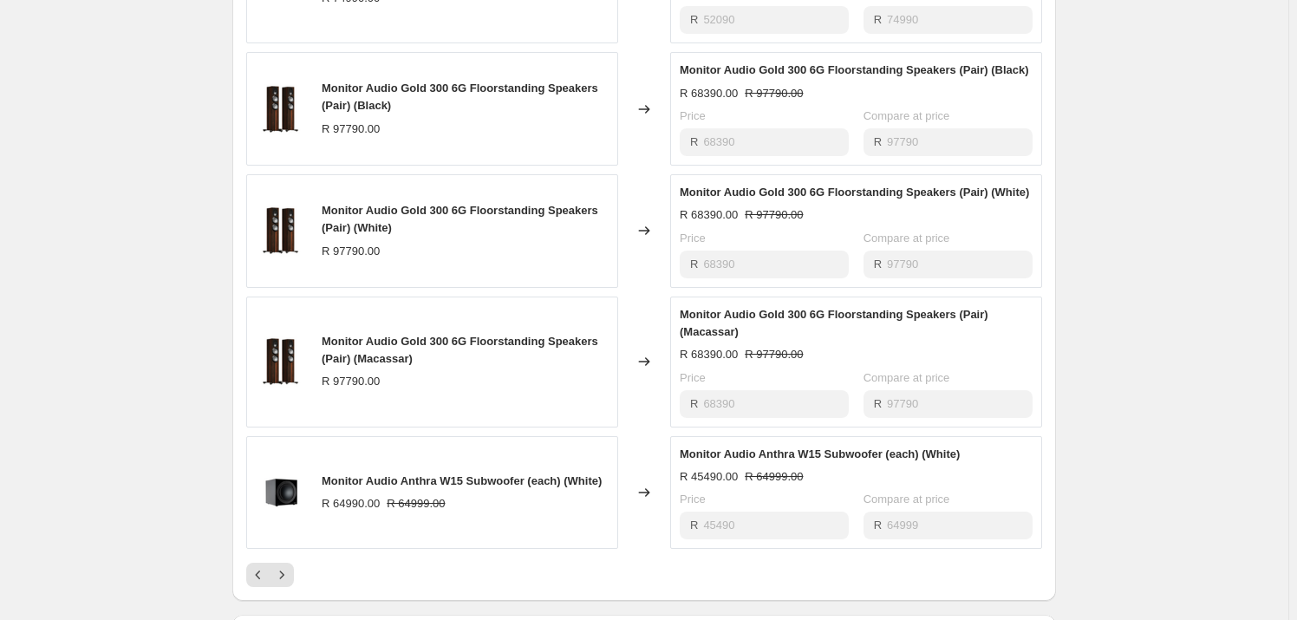
click at [263, 566] on icon "Previous" at bounding box center [258, 574] width 17 height 17
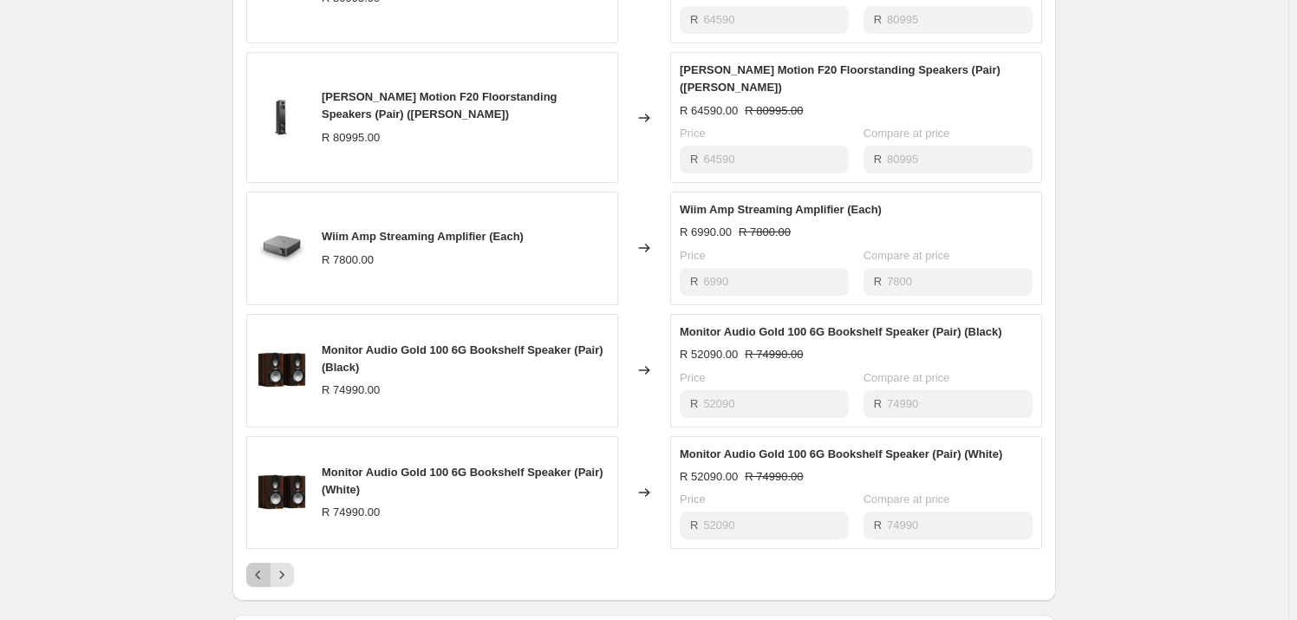
click at [263, 566] on icon "Previous" at bounding box center [258, 574] width 17 height 17
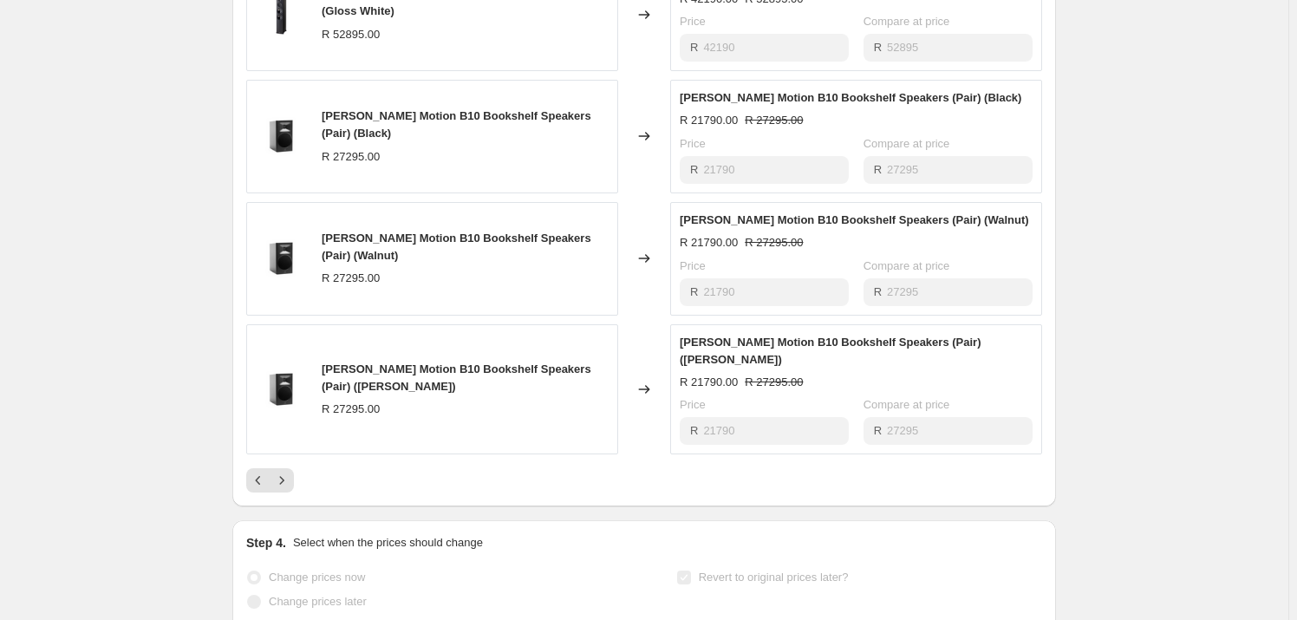
scroll to position [1103, 0]
click at [266, 470] on icon "Previous" at bounding box center [258, 478] width 17 height 17
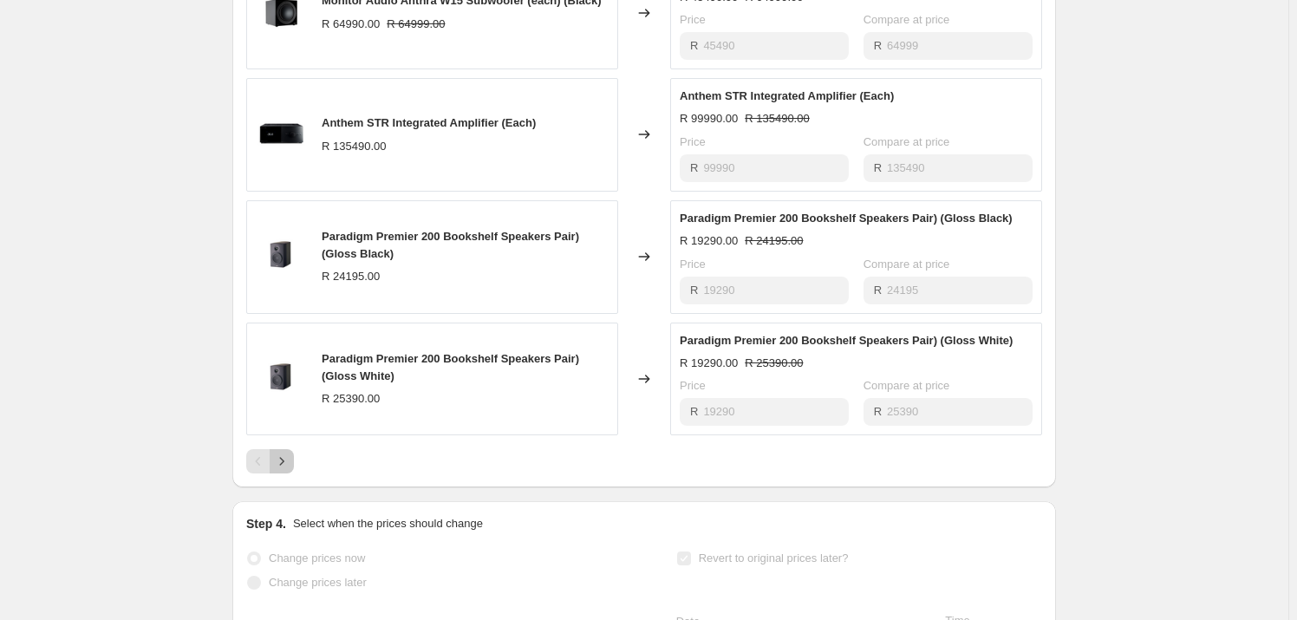
click at [294, 449] on button "Next" at bounding box center [282, 461] width 24 height 24
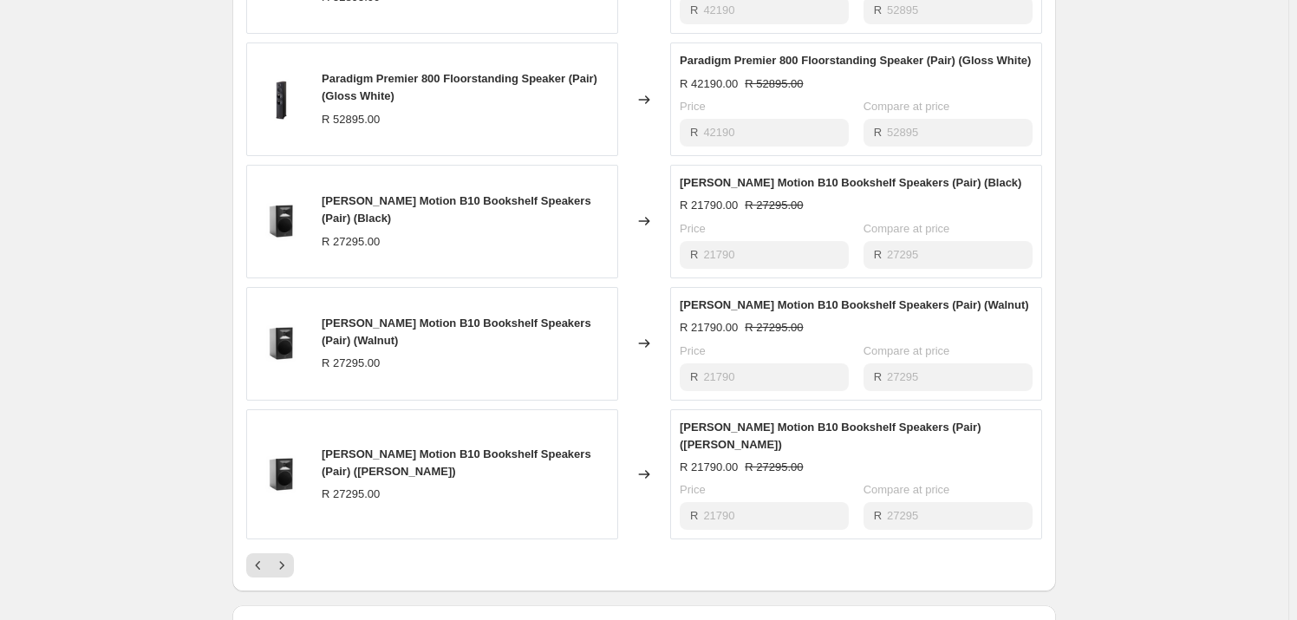
scroll to position [1024, 0]
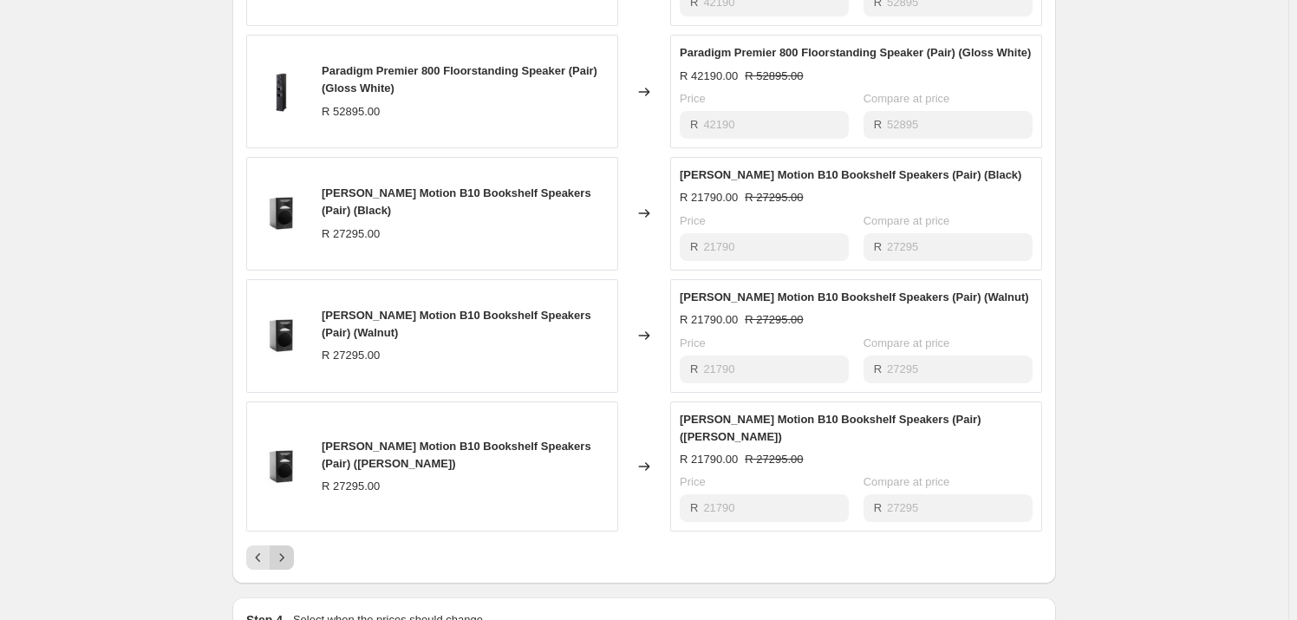
click at [290, 549] on icon "Next" at bounding box center [281, 557] width 17 height 17
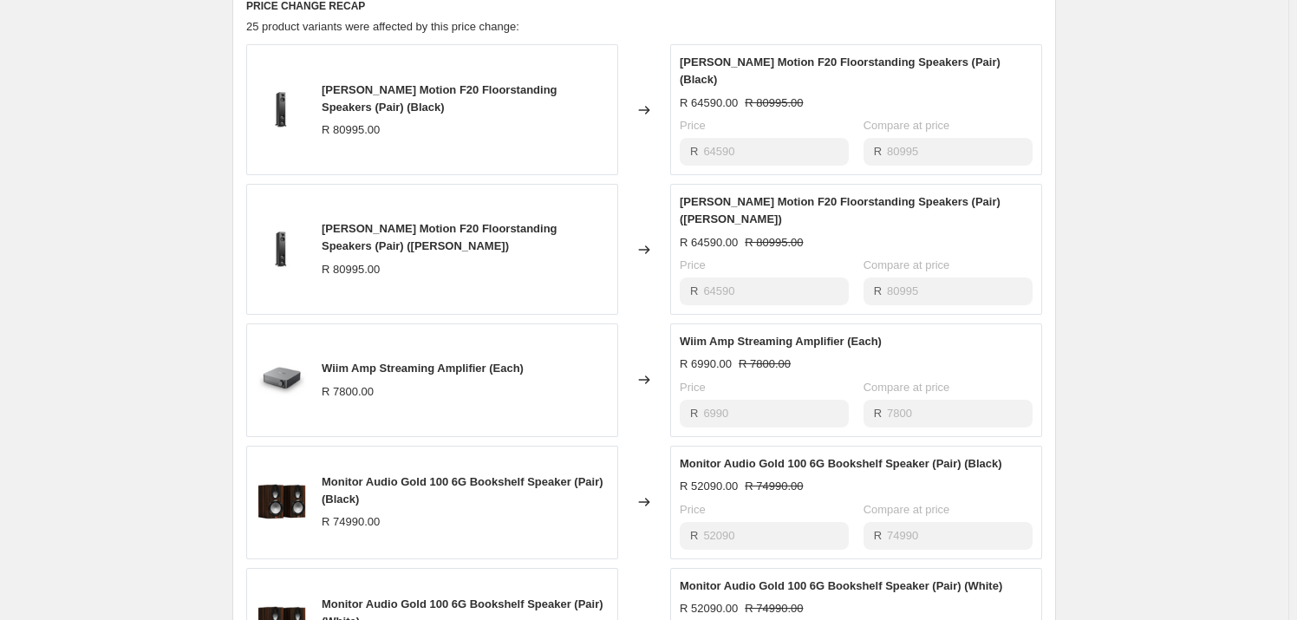
scroll to position [1103, 0]
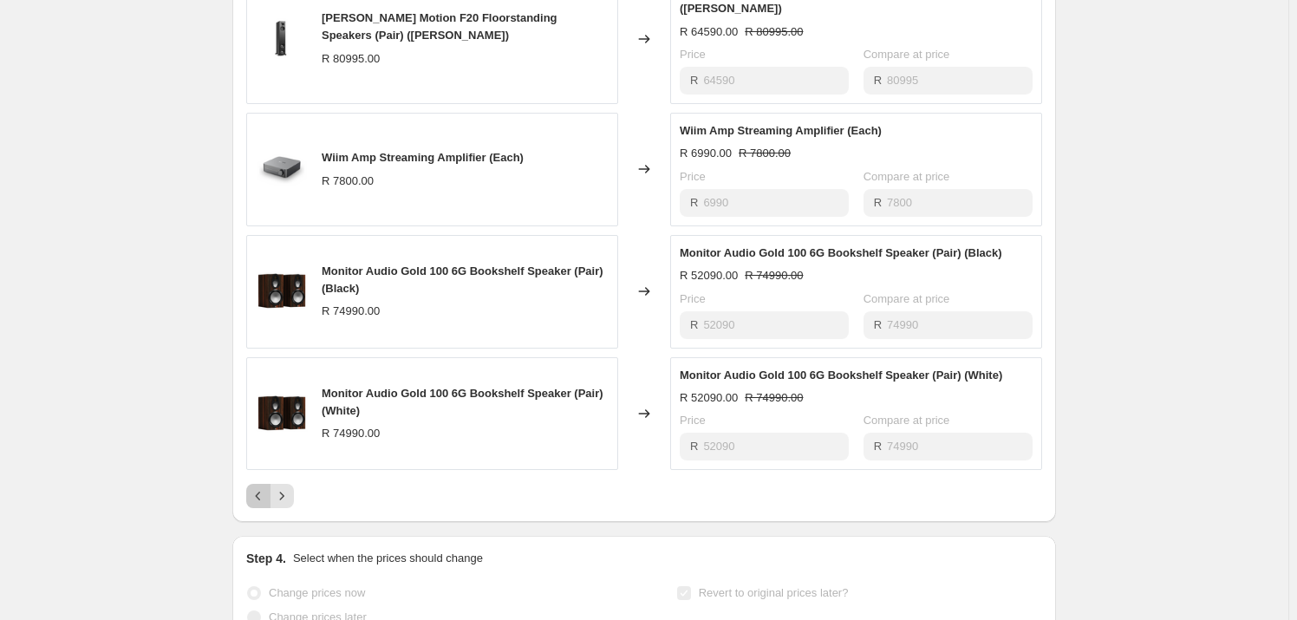
click at [264, 487] on icon "Previous" at bounding box center [258, 495] width 17 height 17
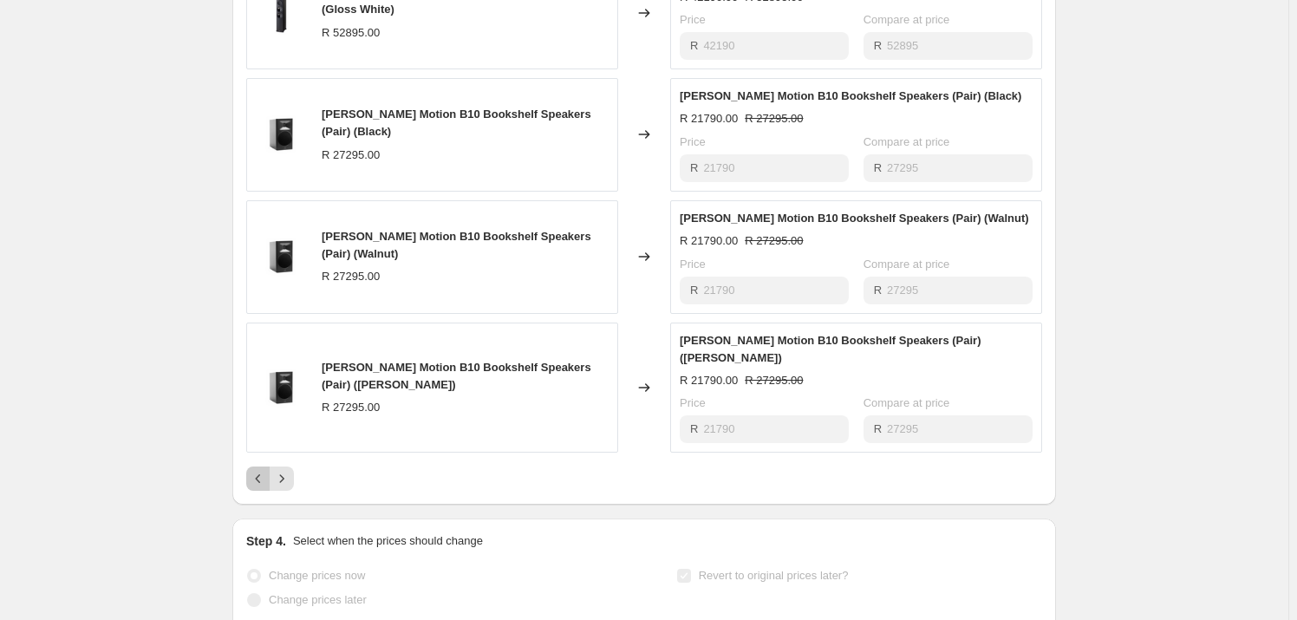
click at [260, 474] on icon "Previous" at bounding box center [258, 478] width 5 height 9
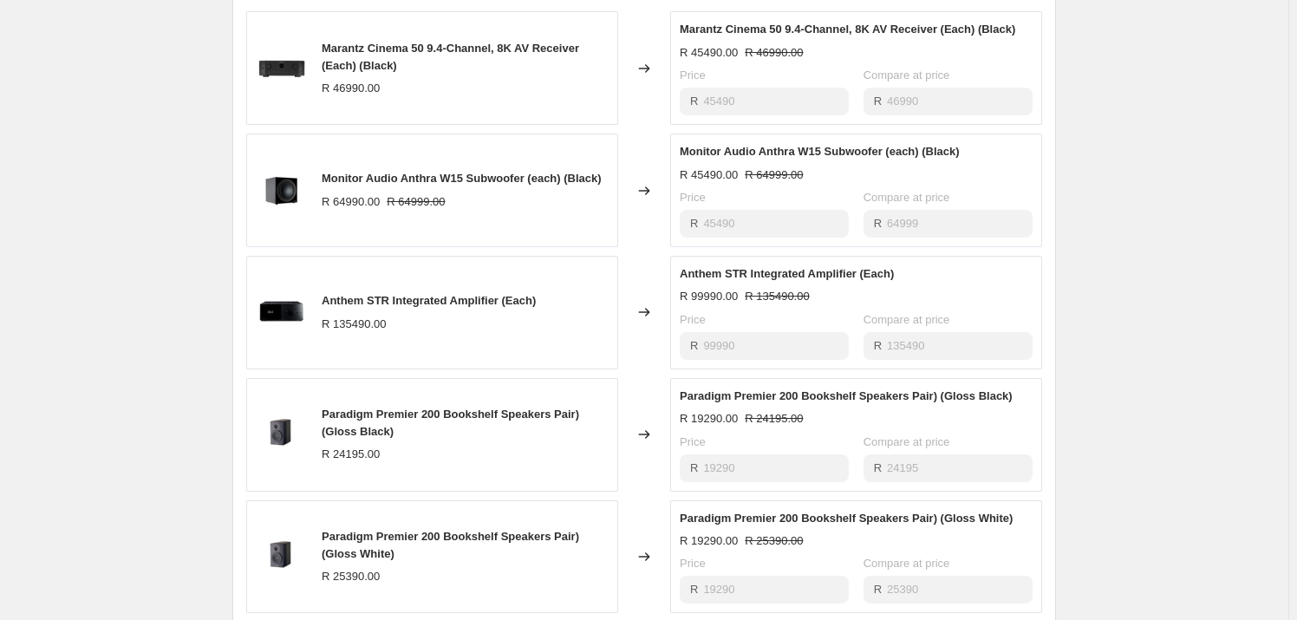
scroll to position [1024, 0]
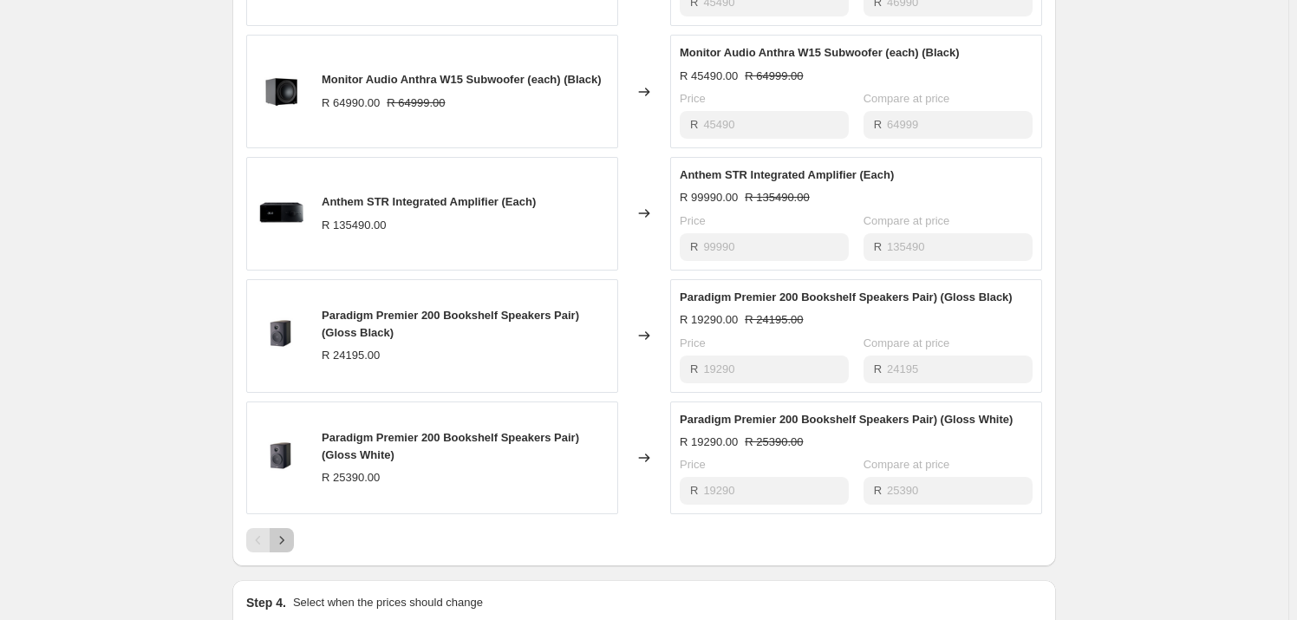
click at [290, 531] on icon "Next" at bounding box center [281, 539] width 17 height 17
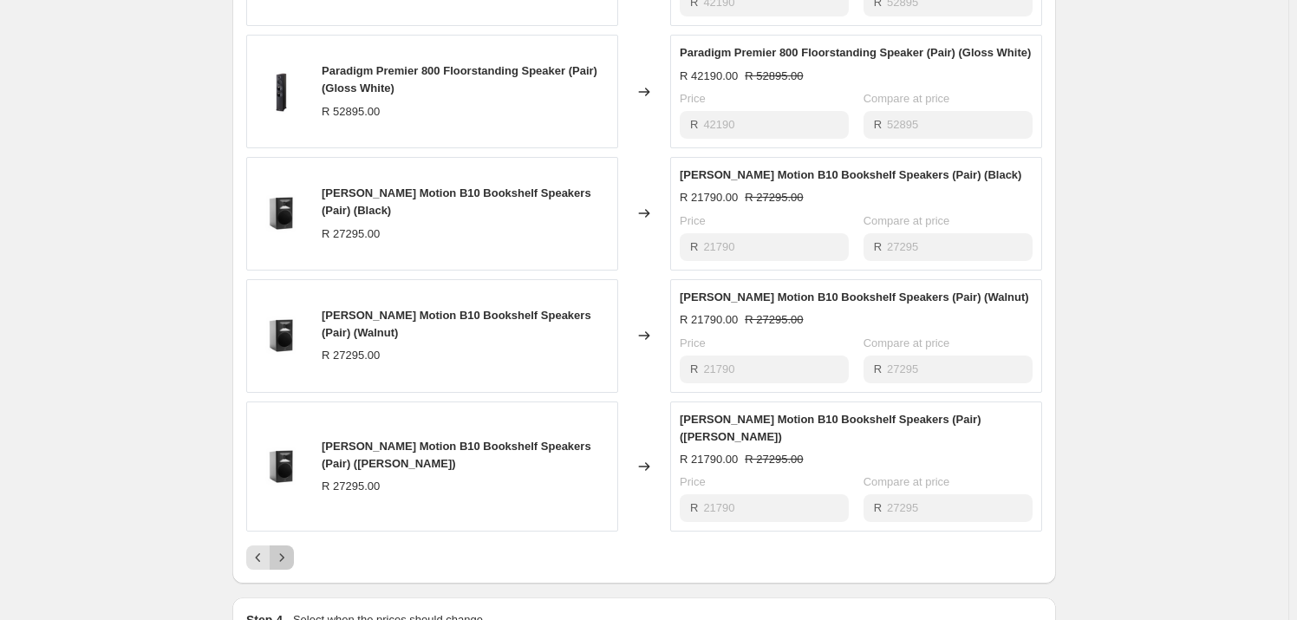
click at [290, 549] on icon "Next" at bounding box center [281, 557] width 17 height 17
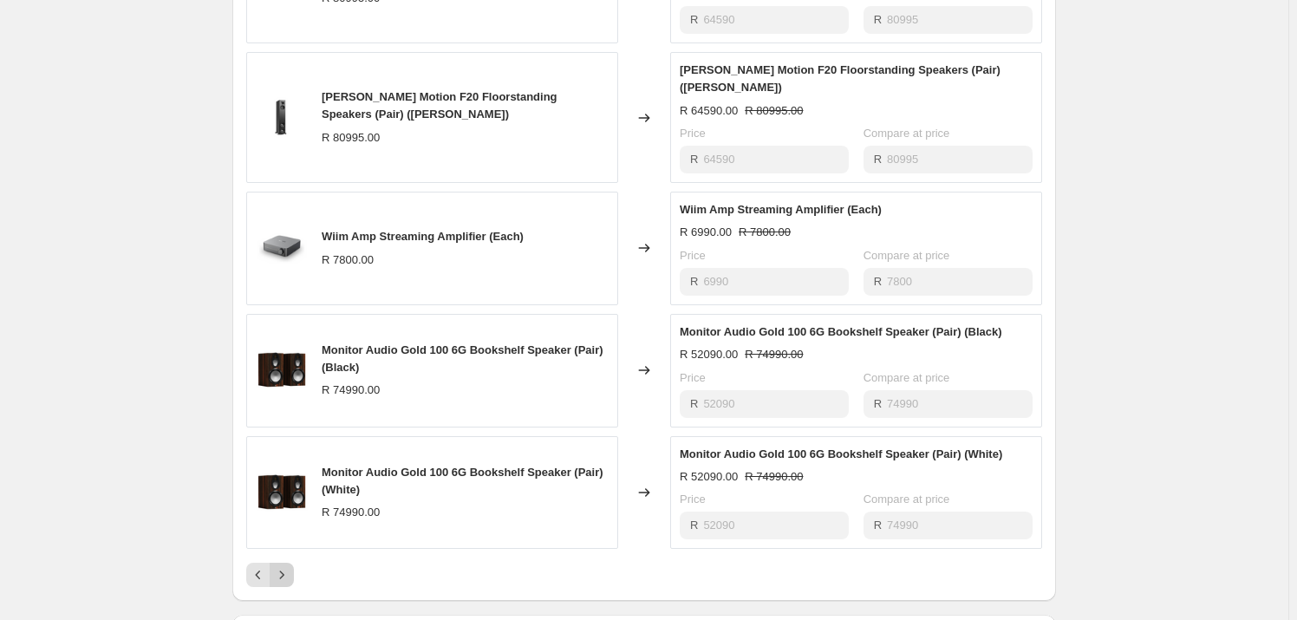
click at [294, 563] on button "Next" at bounding box center [282, 575] width 24 height 24
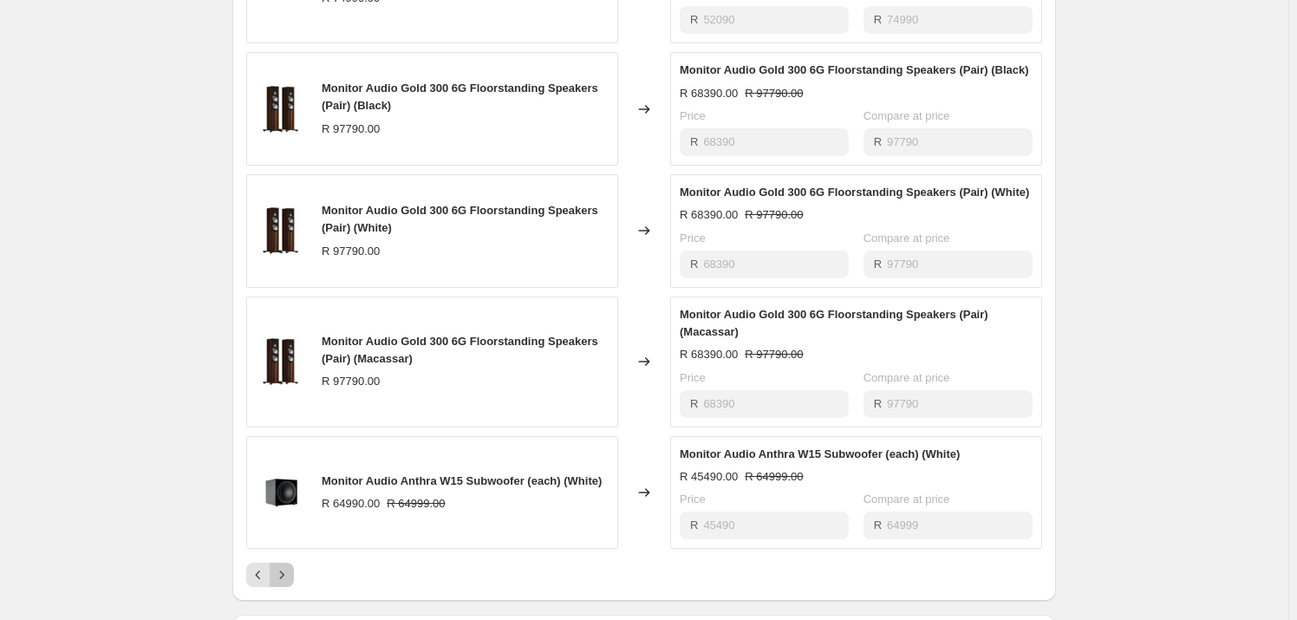
click at [294, 563] on button "Next" at bounding box center [282, 575] width 24 height 24
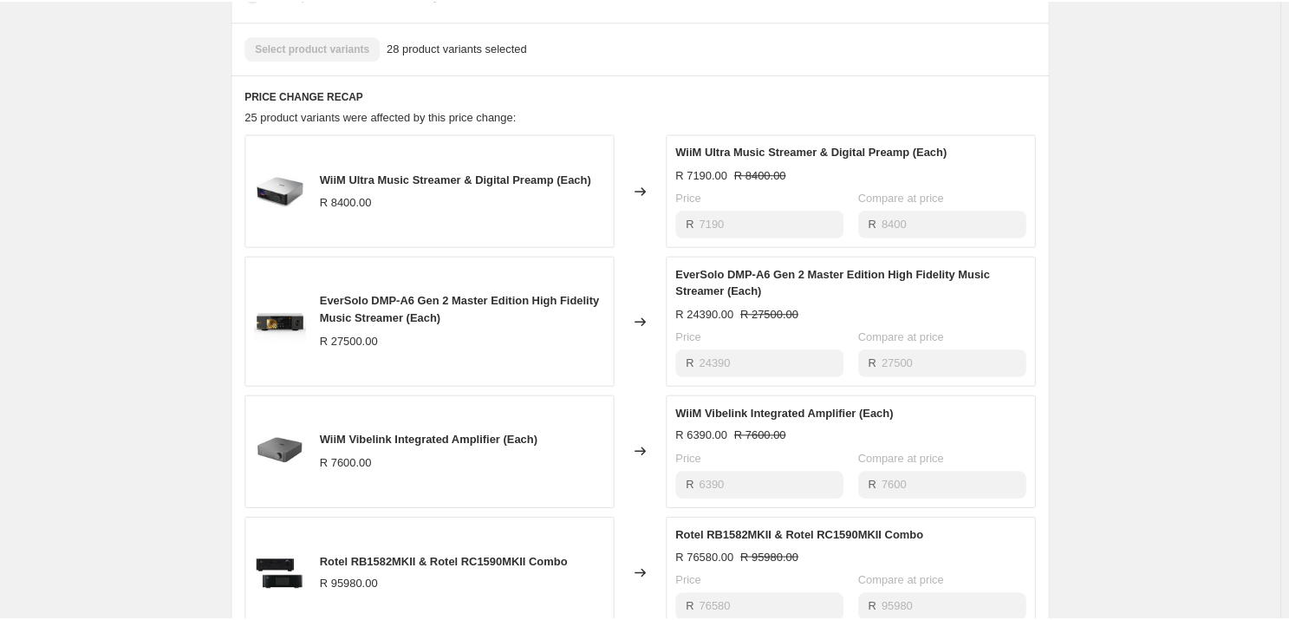
scroll to position [788, 0]
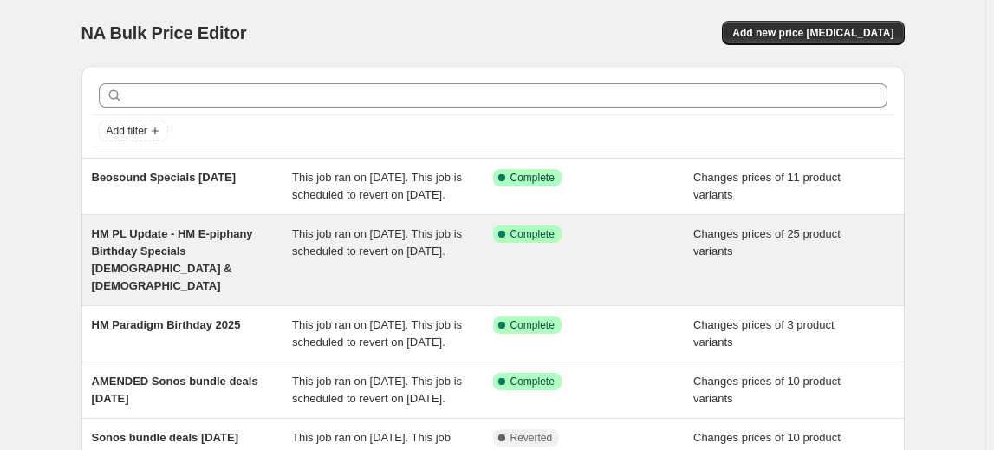
click at [168, 260] on span "HM PL Update - HM E-piphany Birthday Specials [DEMOGRAPHIC_DATA] & [DEMOGRAPHIC…" at bounding box center [172, 259] width 161 height 65
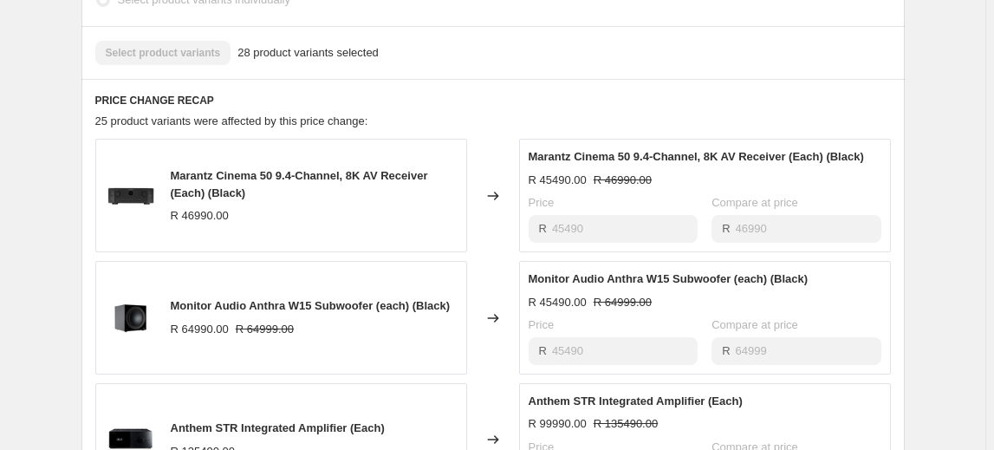
scroll to position [788, 0]
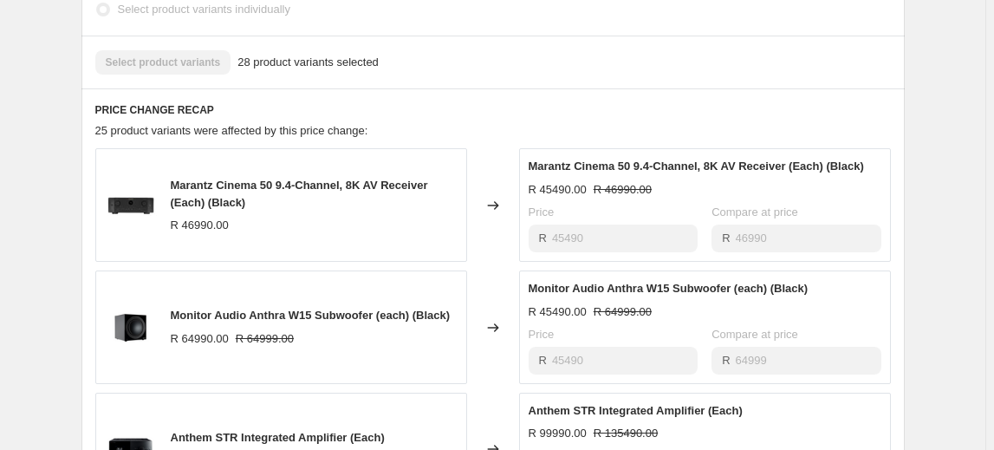
click at [514, 249] on div "Marantz Cinema 50 9.4-Channel, 8K AV Receiver (Each) (Black) R 46990.00 Changed…" at bounding box center [493, 205] width 796 height 114
drag, startPoint x: 637, startPoint y: 263, endPoint x: 589, endPoint y: 239, distance: 53.9
click at [520, 239] on div "Marantz Cinema 50 9.4-Channel, 8K AV Receiver (Each) (Black) R 46990.00 Changed…" at bounding box center [493, 205] width 796 height 114
click at [533, 245] on div "R 45490" at bounding box center [613, 239] width 169 height 28
click at [541, 243] on div "R 45490" at bounding box center [613, 239] width 169 height 28
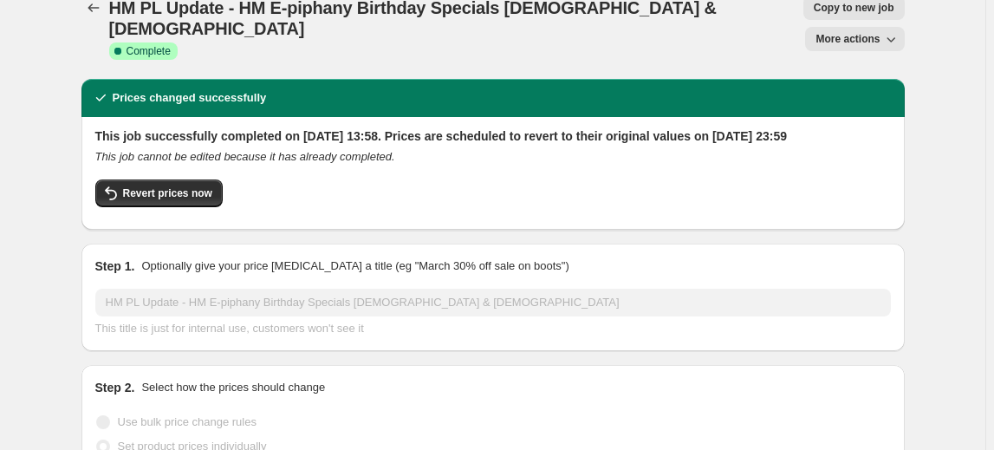
scroll to position [0, 0]
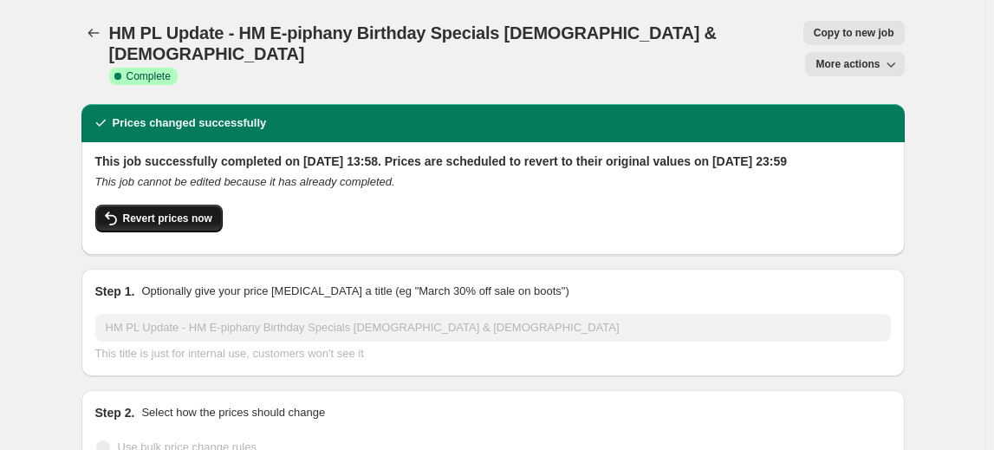
click at [198, 223] on span "Revert prices now" at bounding box center [167, 219] width 89 height 14
checkbox input "false"
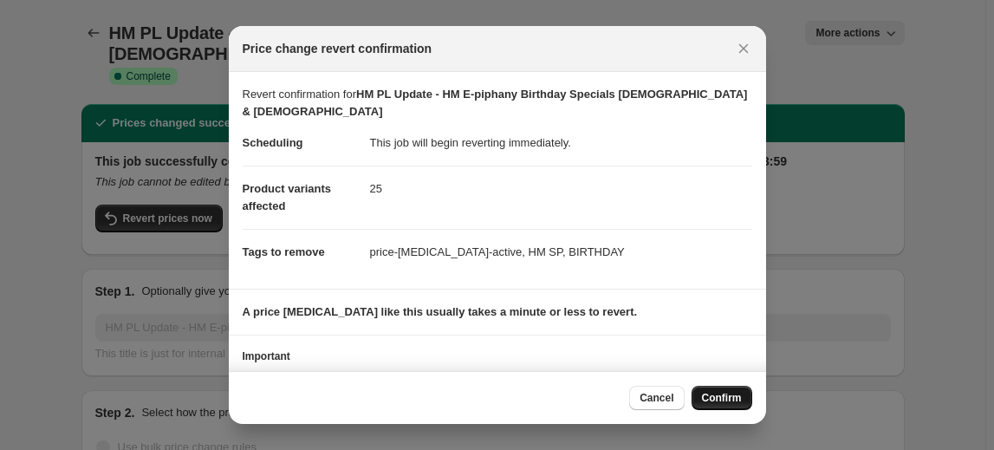
click at [723, 394] on span "Confirm" at bounding box center [722, 398] width 40 height 14
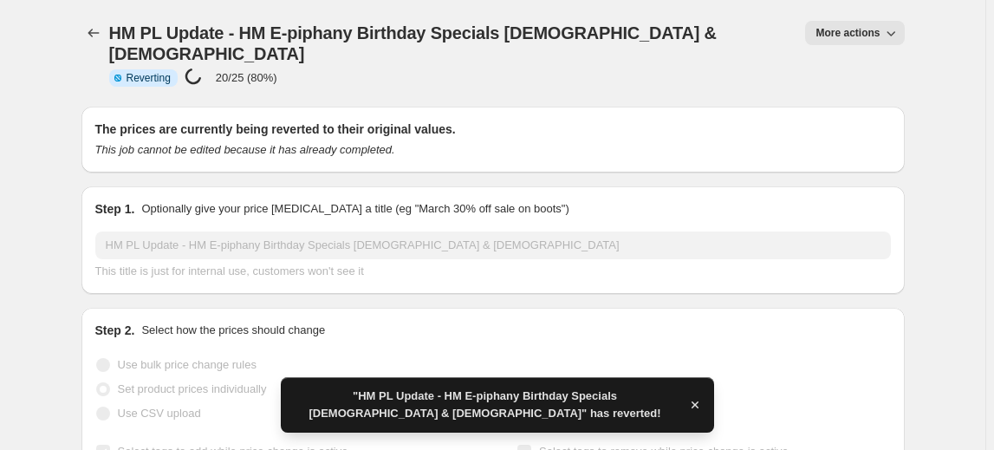
checkbox input "true"
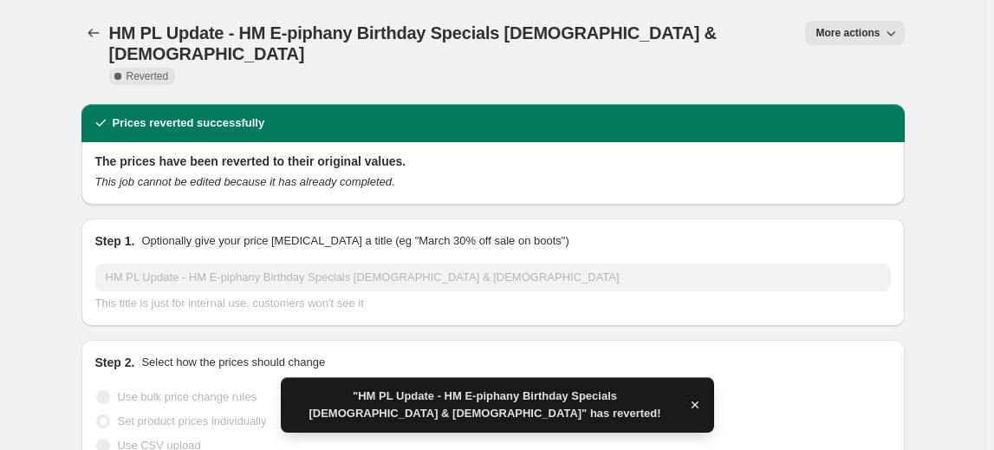
click at [877, 36] on span "More actions" at bounding box center [848, 33] width 64 height 14
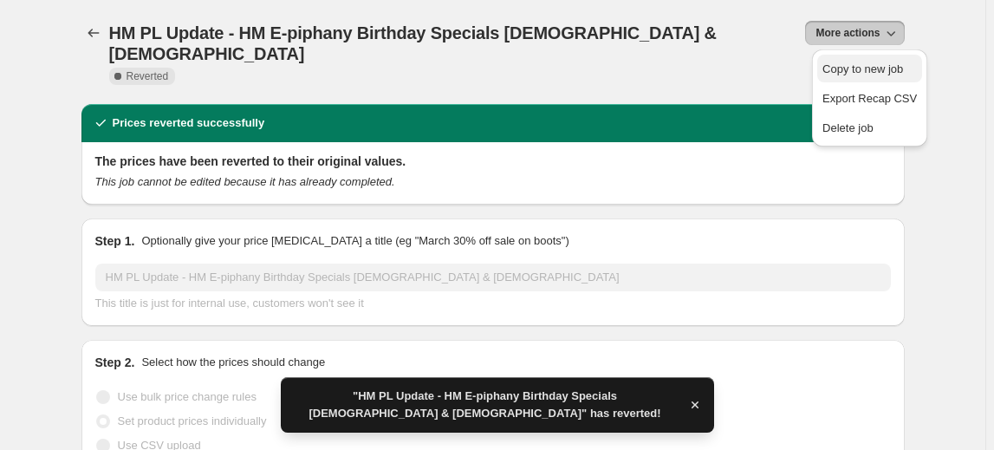
click at [892, 70] on span "Copy to new job" at bounding box center [863, 68] width 81 height 13
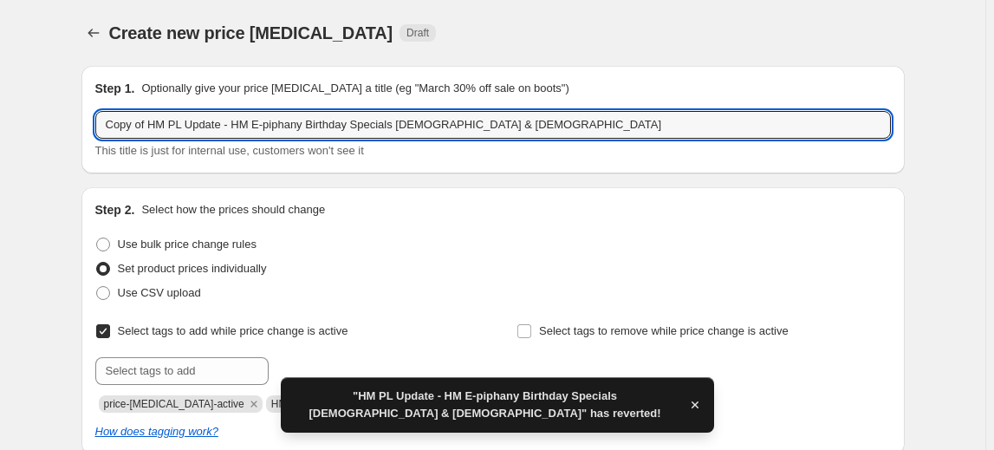
drag, startPoint x: 151, startPoint y: 121, endPoint x: -100, endPoint y: 113, distance: 250.7
click at [0, 113] on html "Home Settings Plans Skip to content Create new price change job. This page is r…" at bounding box center [497, 225] width 994 height 450
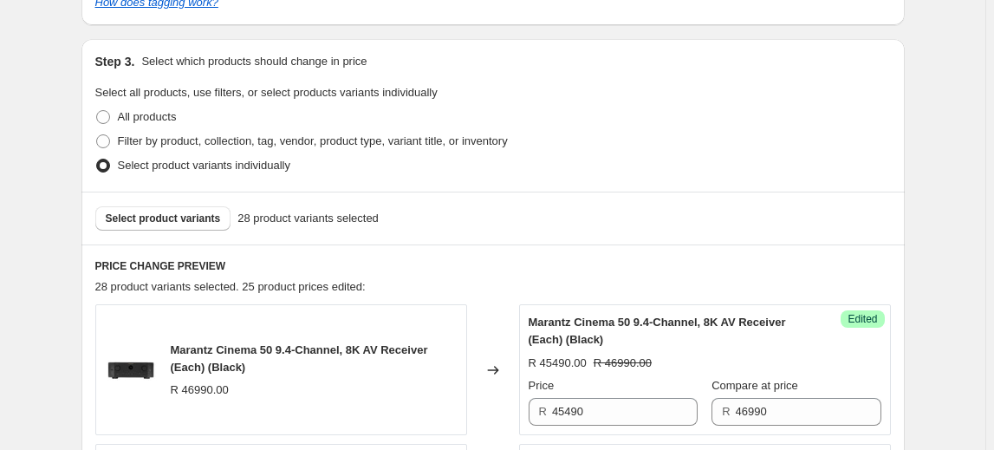
scroll to position [551, 0]
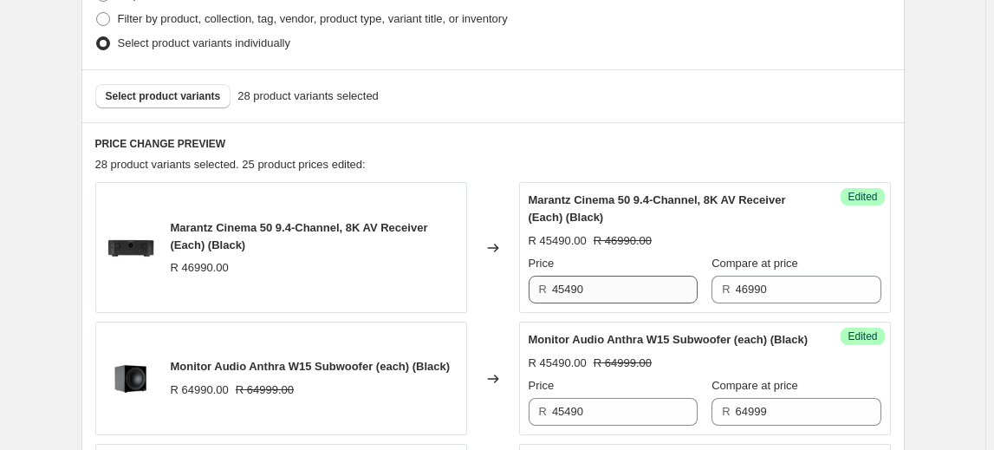
type input "HM PL Update - HM E-piphany Birthday Specials [DEMOGRAPHIC_DATA] & [DEMOGRAPHIC…"
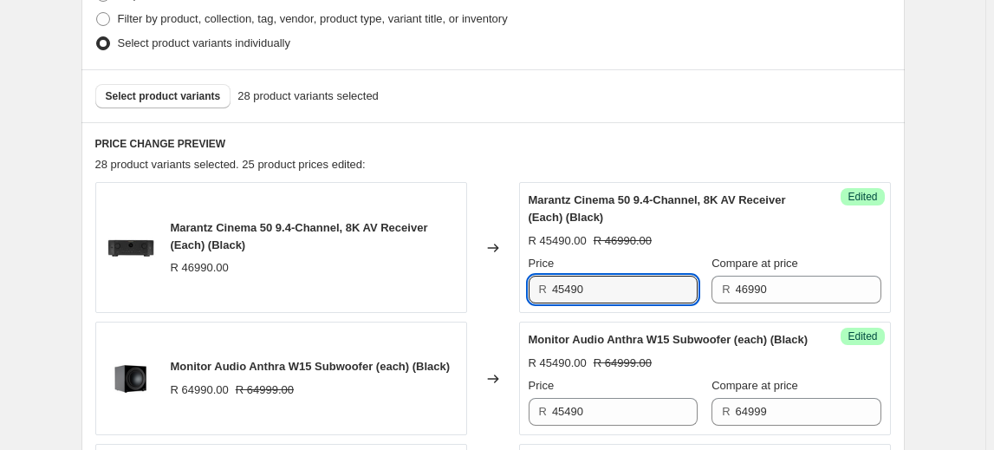
drag, startPoint x: 609, startPoint y: 290, endPoint x: 461, endPoint y: 272, distance: 148.5
click at [461, 272] on div "Marantz Cinema 50 9.4-Channel, 8K AV Receiver (Each) (Black) R 46990.00 Changed…" at bounding box center [493, 247] width 796 height 131
type input "39990"
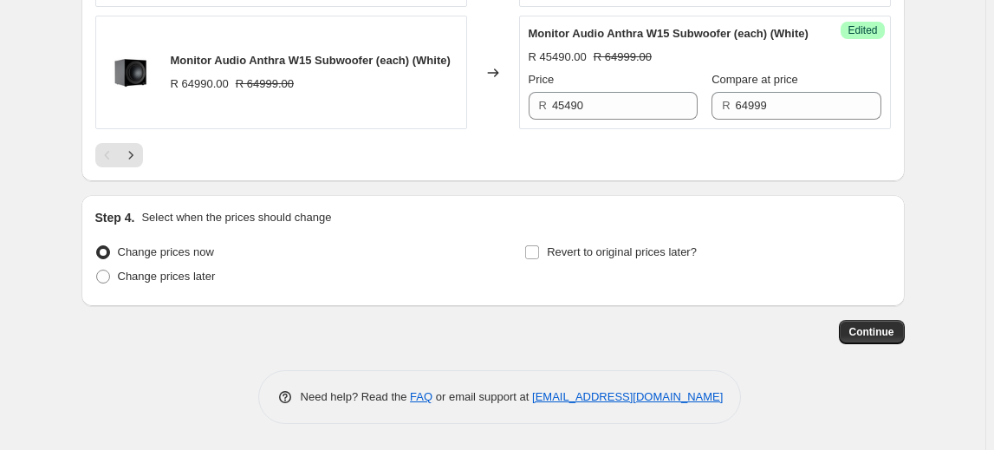
scroll to position [3338, 0]
click at [539, 256] on input "Revert to original prices later?" at bounding box center [532, 252] width 14 height 14
checkbox input "true"
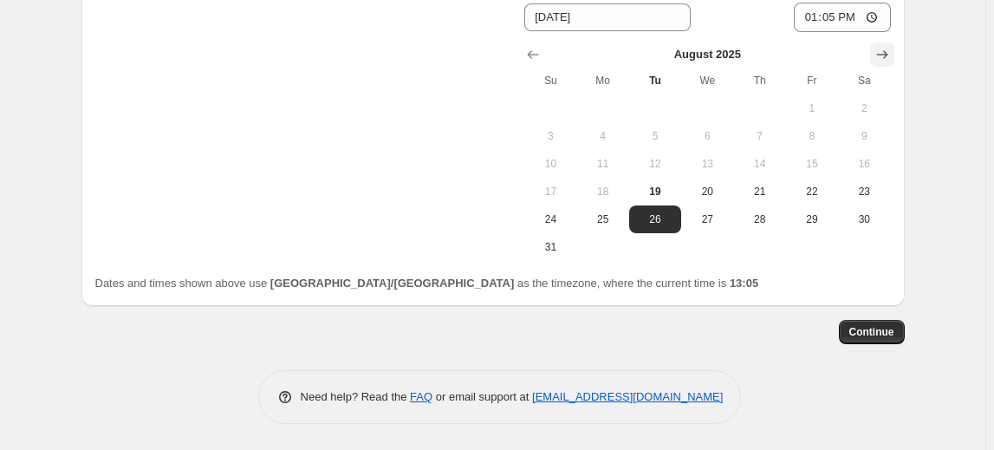
click at [881, 63] on icon "Show next month, September 2025" at bounding box center [882, 54] width 17 height 17
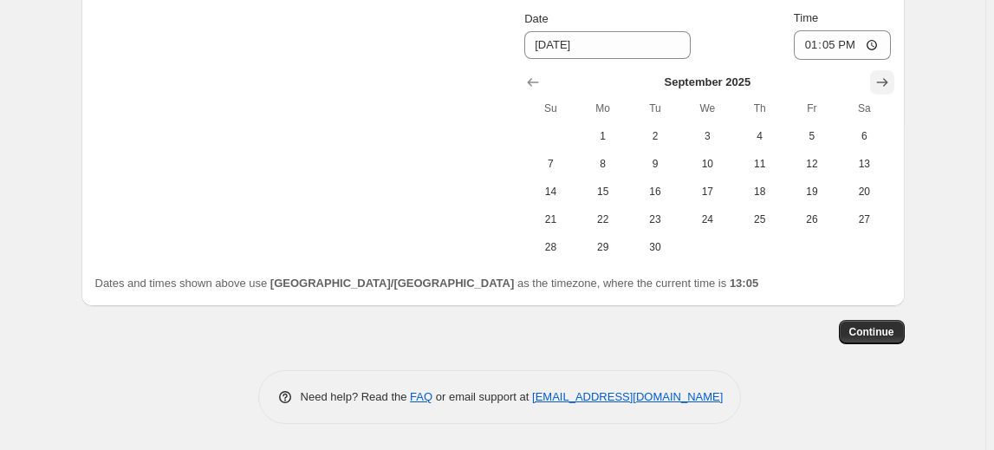
scroll to position [3634, 0]
click at [616, 128] on button "1" at bounding box center [603, 136] width 52 height 28
type input "[DATE]"
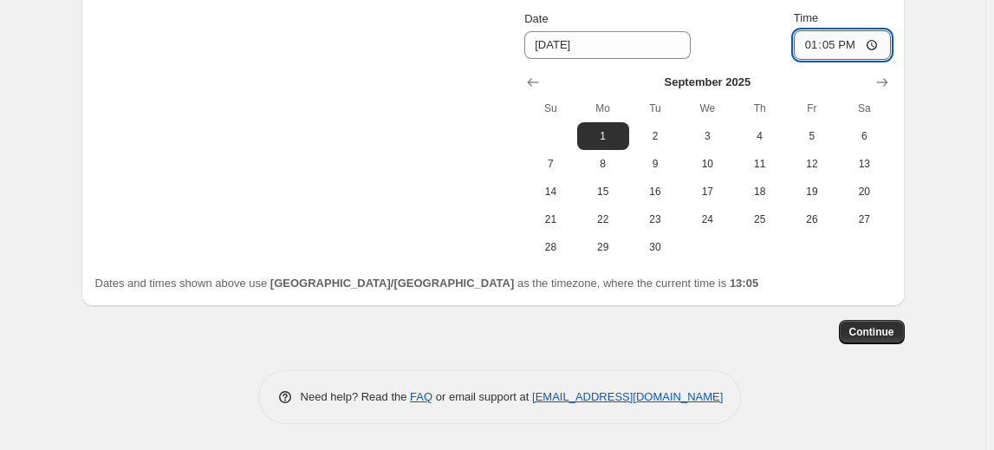
click at [838, 42] on input "13:05" at bounding box center [842, 44] width 97 height 29
type input "00:00"
click at [869, 330] on span "Continue" at bounding box center [872, 332] width 45 height 14
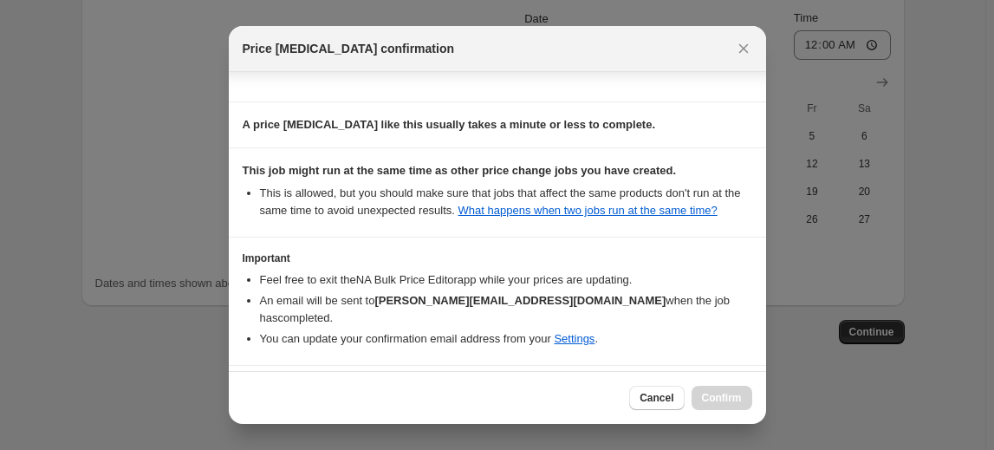
scroll to position [231, 0]
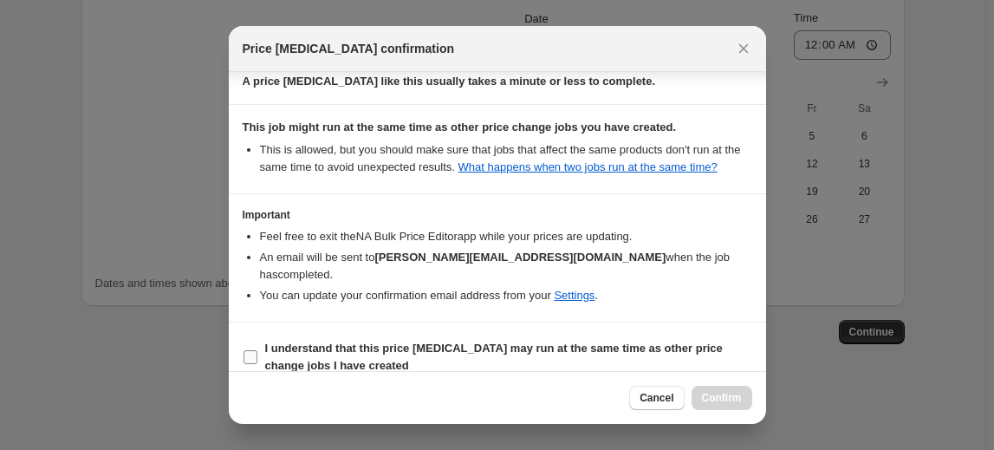
click at [257, 336] on label "I understand that this price change job may run at the same time as other price…" at bounding box center [498, 357] width 510 height 42
click at [257, 350] on input "I understand that this price change job may run at the same time as other price…" at bounding box center [251, 357] width 14 height 14
checkbox input "true"
drag, startPoint x: 721, startPoint y: 401, endPoint x: 701, endPoint y: 395, distance: 21.4
click at [720, 401] on span "Confirm" at bounding box center [722, 398] width 40 height 14
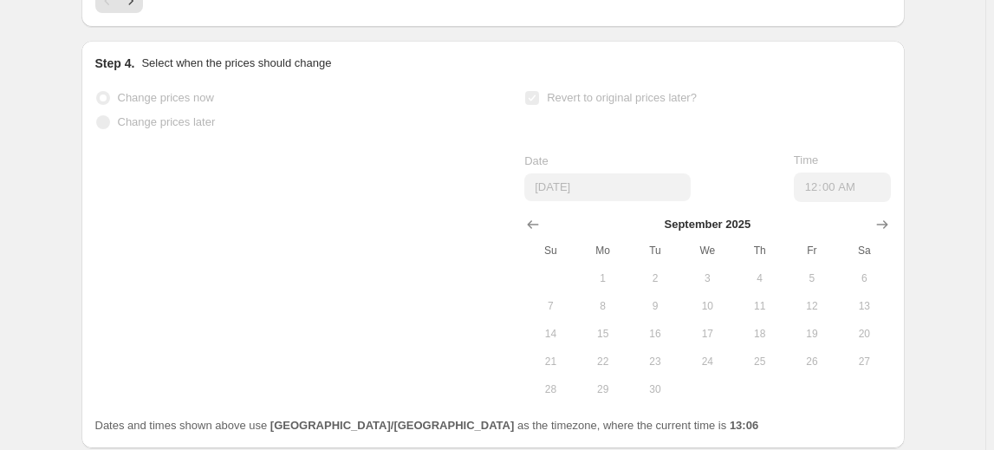
scroll to position [3445, 0]
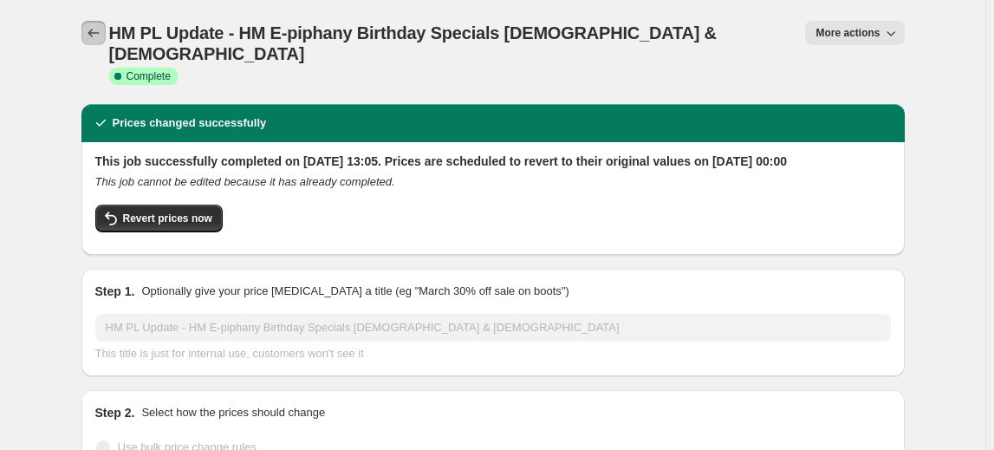
click at [100, 34] on icon "Price change jobs" at bounding box center [93, 32] width 17 height 17
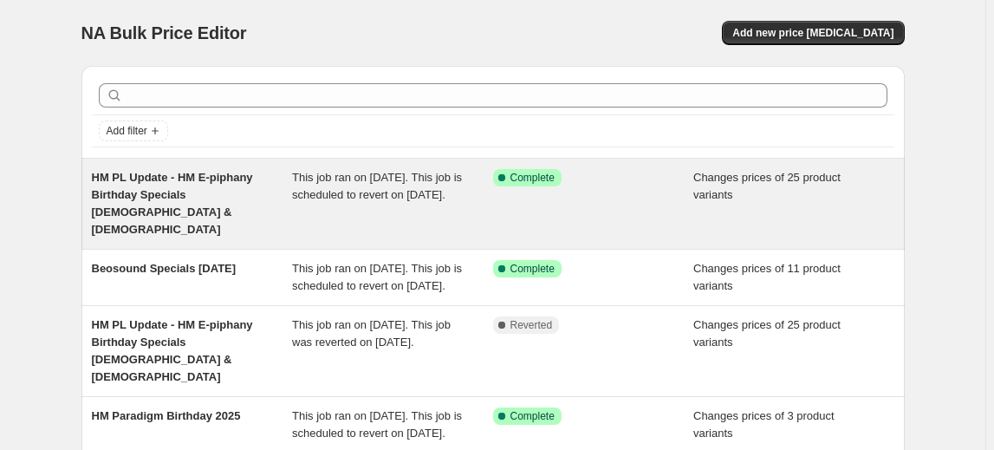
click at [248, 192] on span "HM PL Update - HM E-piphany Birthday Specials [DEMOGRAPHIC_DATA] & [DEMOGRAPHIC…" at bounding box center [172, 203] width 161 height 65
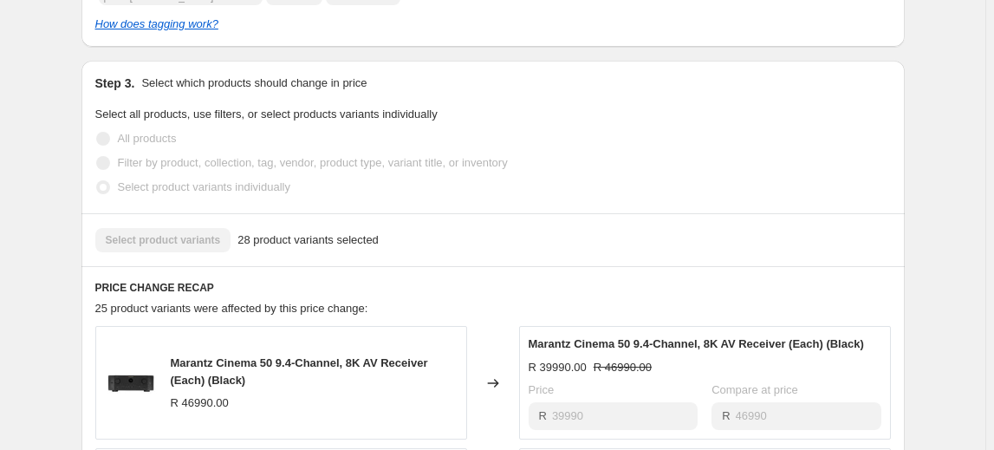
scroll to position [788, 0]
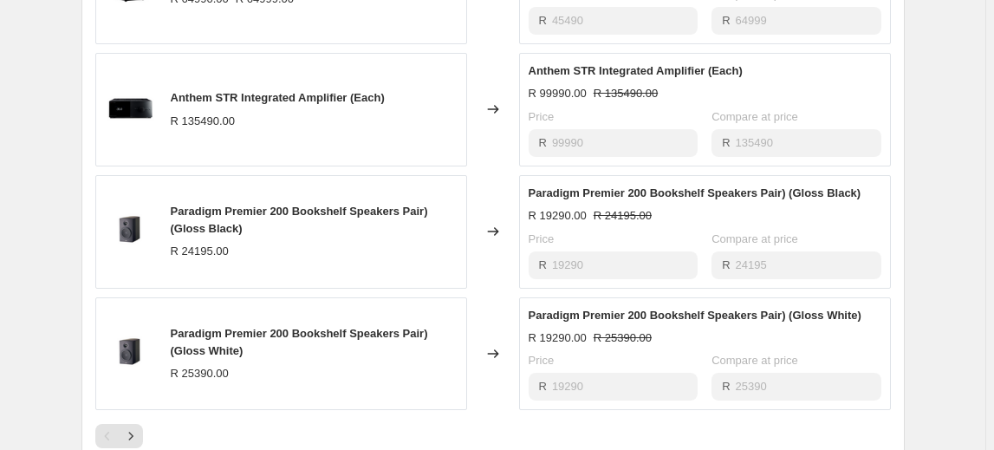
scroll to position [1340, 0]
